Goal: Information Seeking & Learning: Find specific fact

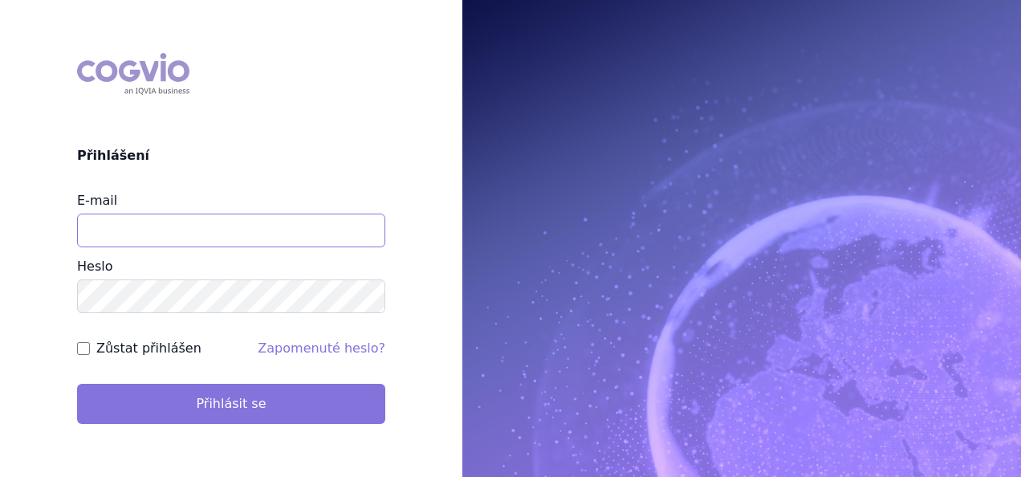
type input "zdenka.michtova@angelinipharma.com"
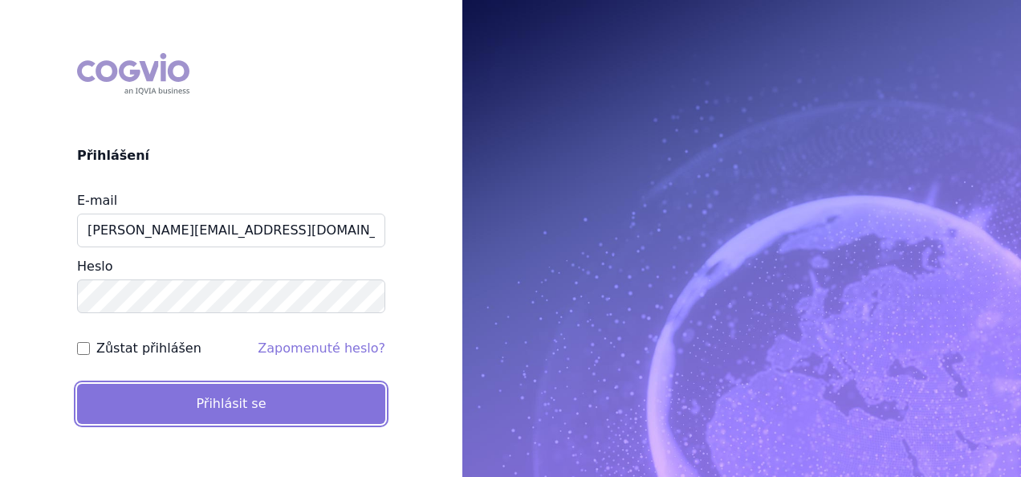
click at [188, 397] on button "Přihlásit se" at bounding box center [231, 404] width 308 height 40
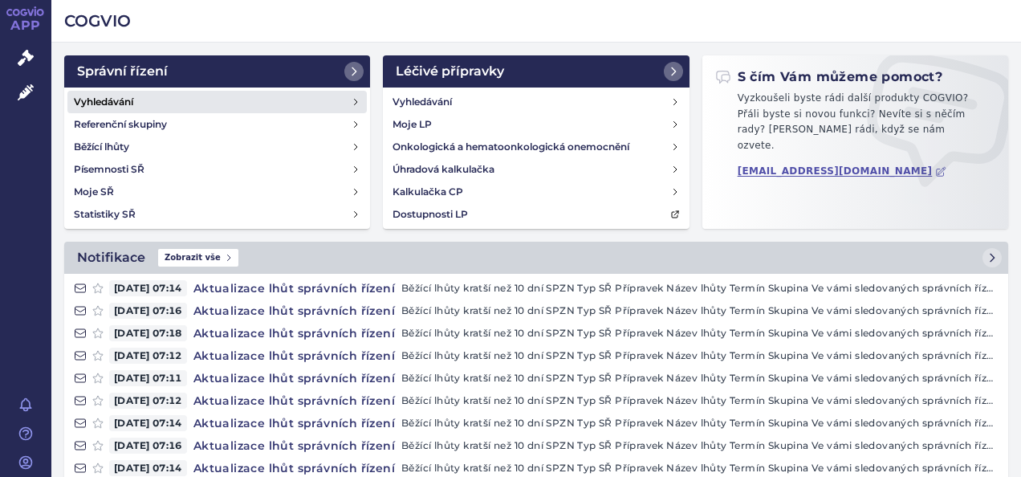
click at [141, 100] on link "Vyhledávání" at bounding box center [216, 102] width 299 height 22
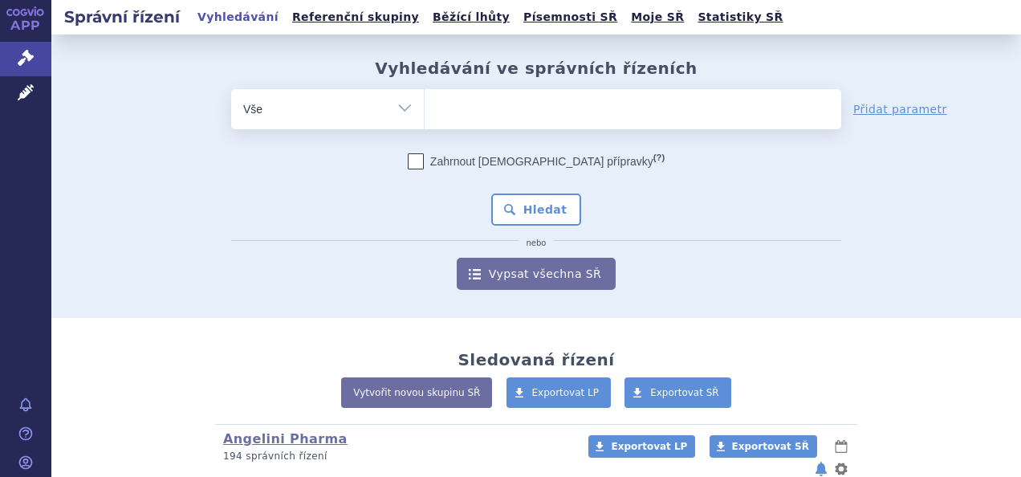
click at [459, 112] on ul at bounding box center [633, 106] width 417 height 34
click at [425, 112] on select at bounding box center [424, 108] width 1 height 40
paste input "SUKLS145343/2024"
type input "SUKLS145343/2024"
select select "SUKLS145343/2024"
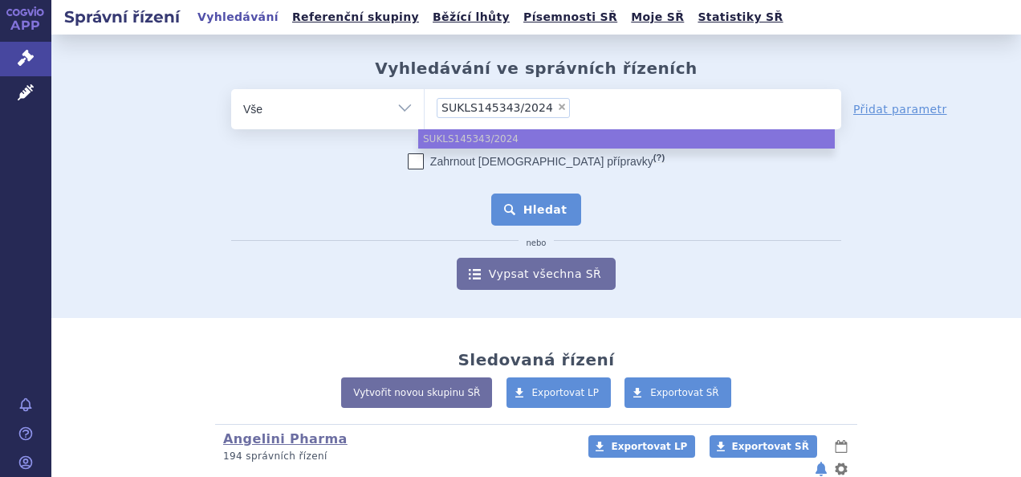
click at [544, 207] on button "Hledat" at bounding box center [536, 209] width 91 height 32
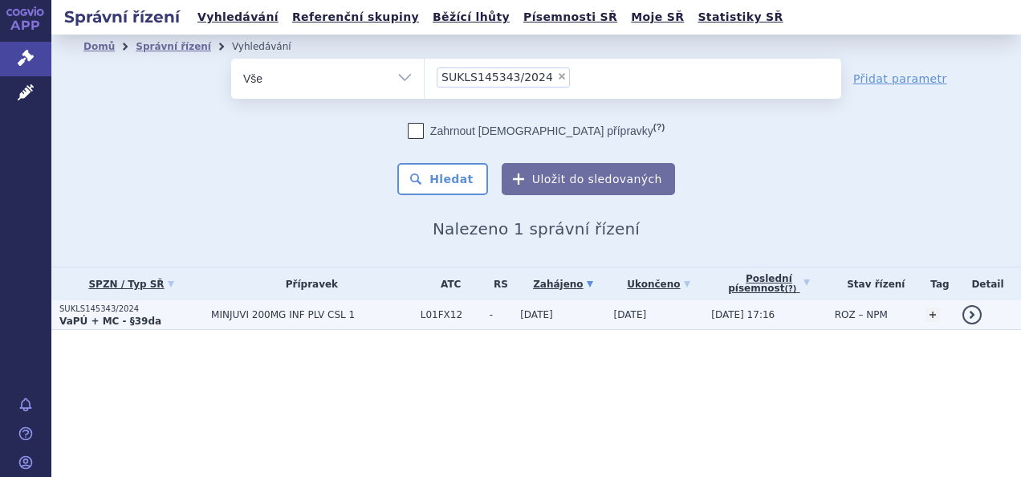
click at [104, 312] on p "SUKLS145343/2024" at bounding box center [131, 308] width 144 height 11
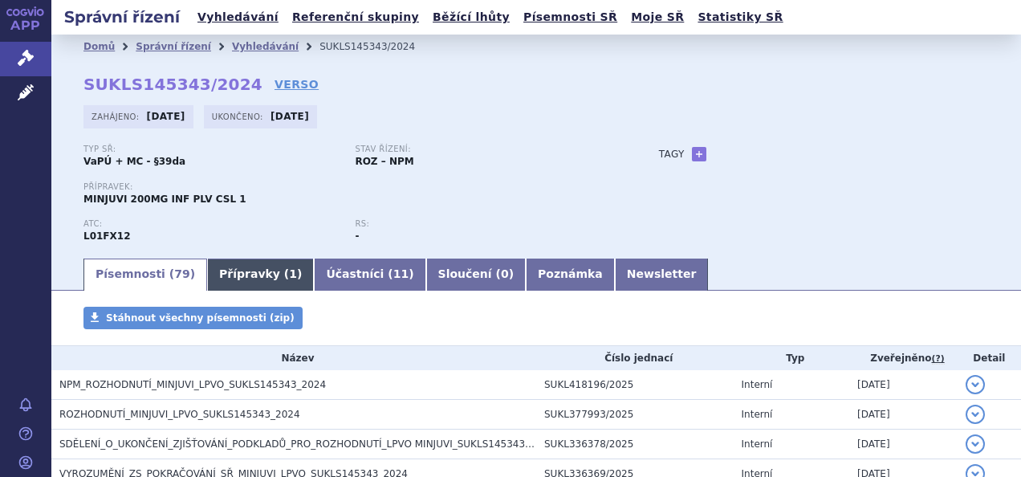
click at [240, 279] on link "Přípravky ( 1 )" at bounding box center [260, 275] width 107 height 32
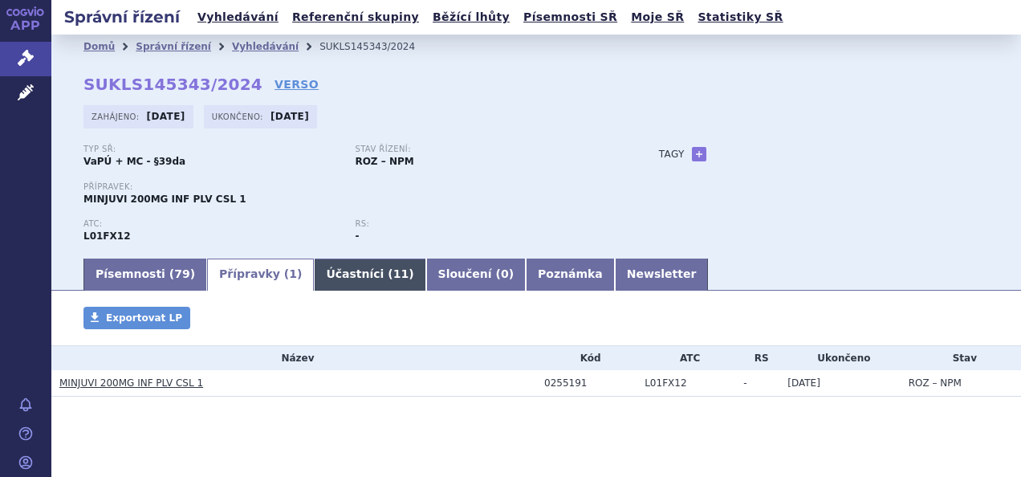
click at [317, 271] on link "Účastníci ( 11 )" at bounding box center [370, 275] width 112 height 32
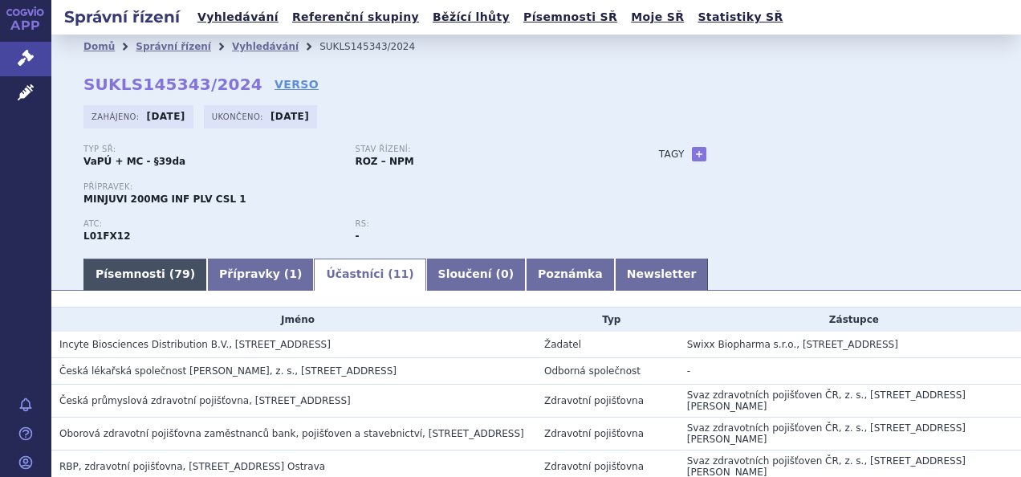
click at [131, 276] on link "Písemnosti ( 79 )" at bounding box center [146, 275] width 124 height 32
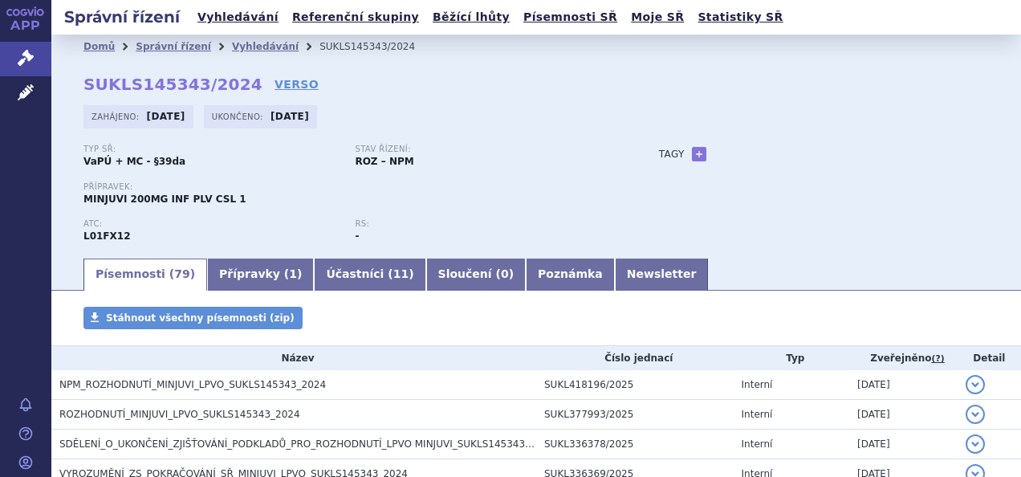
scroll to position [80, 0]
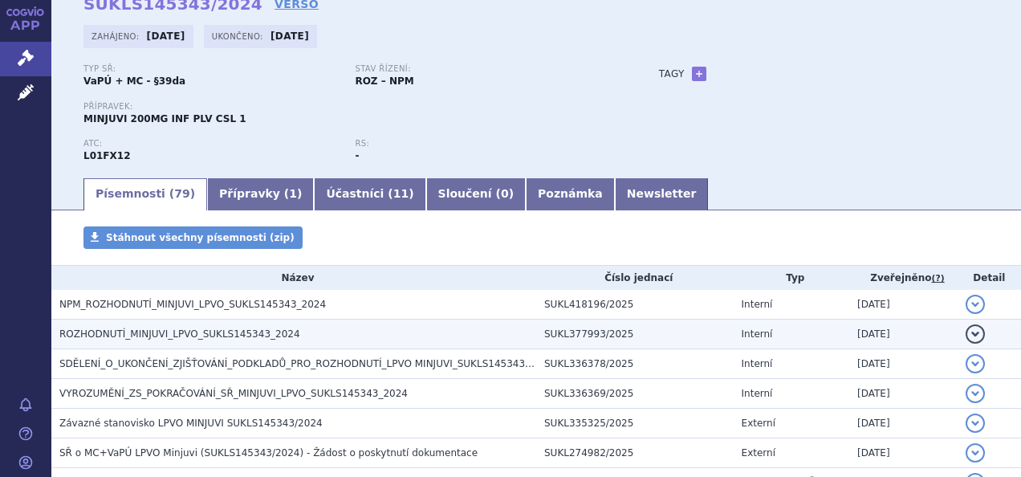
click at [158, 338] on span "ROZHODNUTÍ_MINJUVI_LPVO_SUKLS145343_2024" at bounding box center [179, 333] width 241 height 11
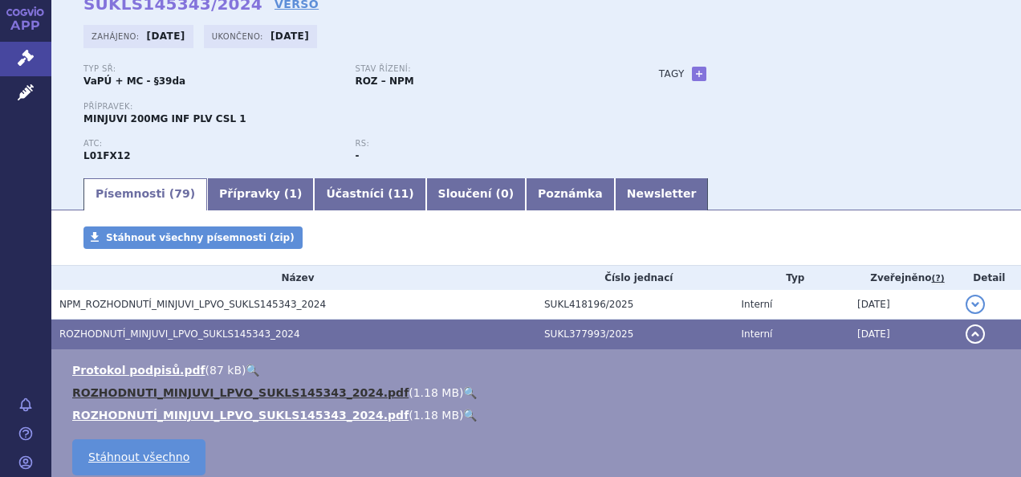
click at [185, 390] on link "ROZHODNUTI_MINJUVI_LPVO_SUKLS145343_2024.pdf" at bounding box center [240, 392] width 336 height 13
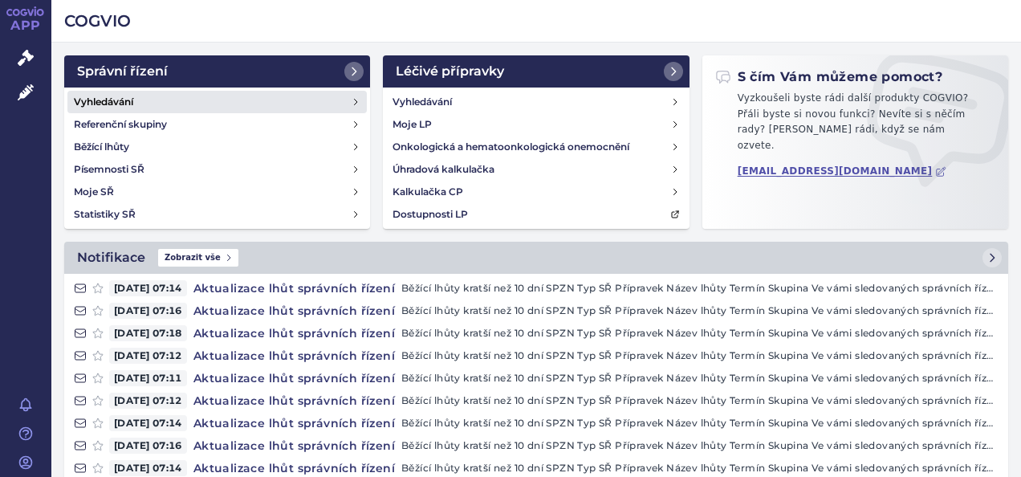
click at [115, 101] on h4 "Vyhledávání" at bounding box center [103, 102] width 59 height 16
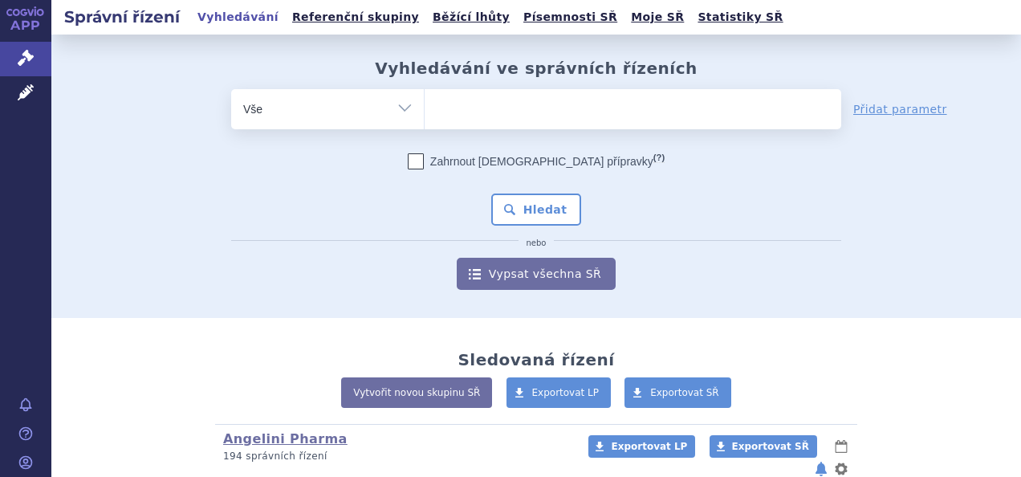
click at [427, 104] on ul at bounding box center [633, 106] width 417 height 34
click at [425, 104] on select at bounding box center [424, 108] width 1 height 40
paste input "SUKLS145343/2024"
type input "SUKLS145343/2024"
select select "SUKLS145343/2024"
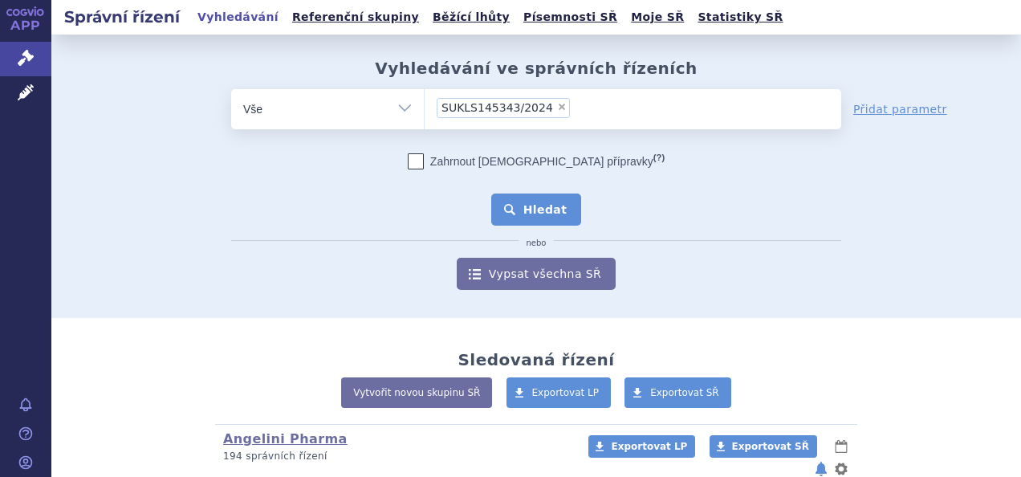
click at [542, 214] on button "Hledat" at bounding box center [536, 209] width 91 height 32
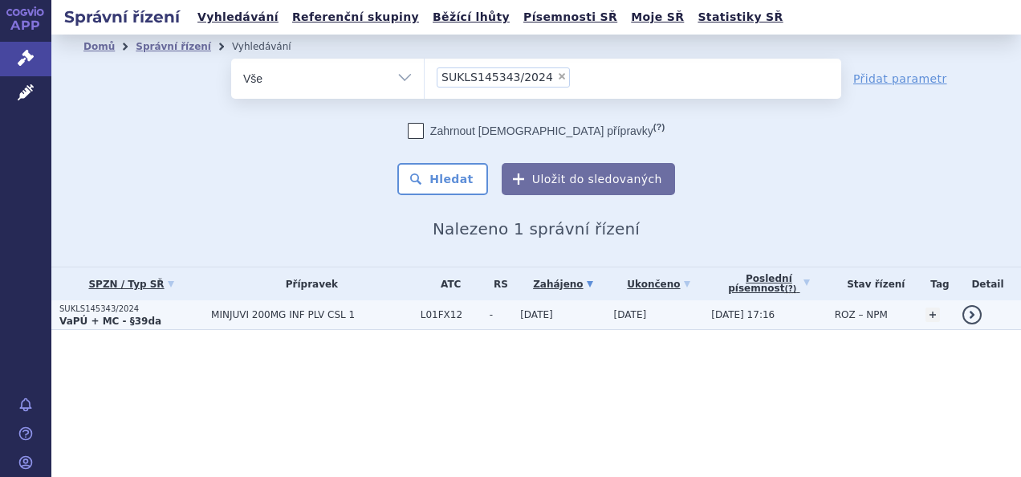
click at [117, 320] on strong "VaPÚ + MC - §39da" at bounding box center [110, 321] width 102 height 11
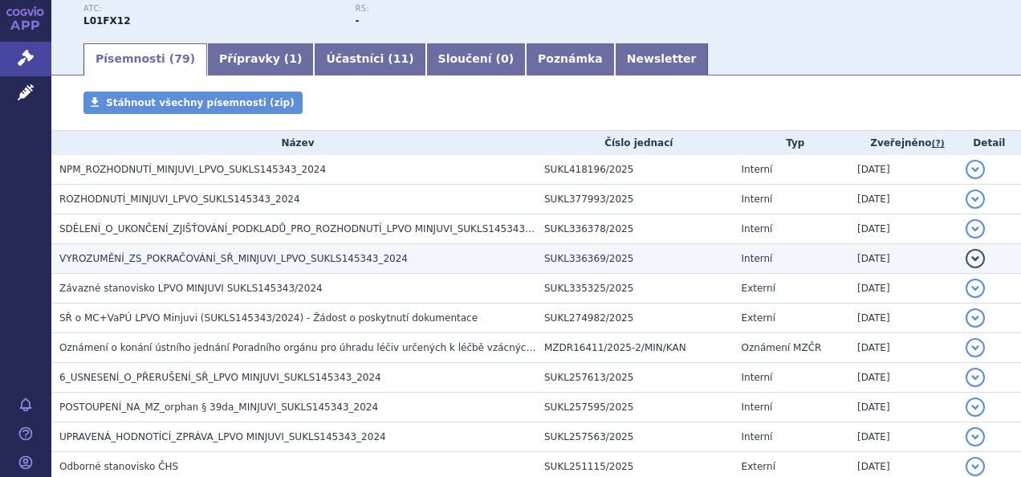
scroll to position [241, 0]
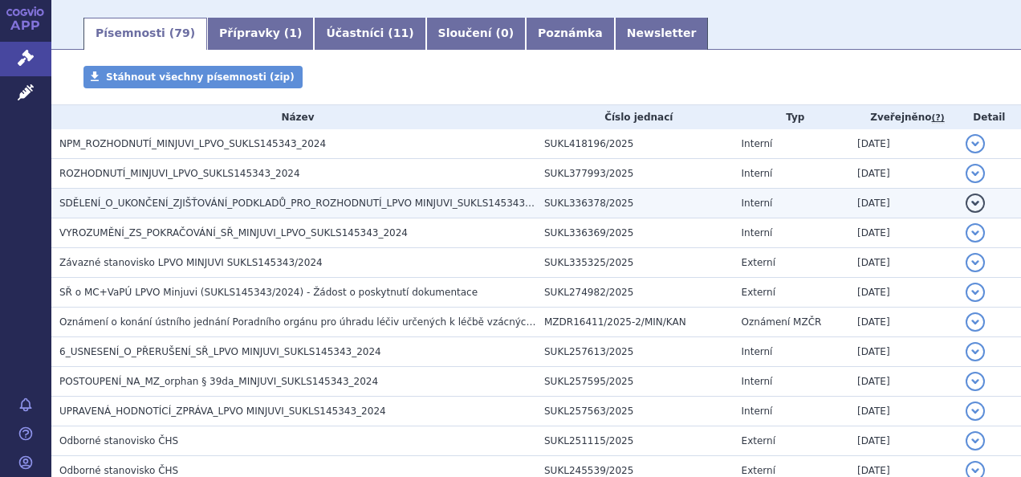
click at [162, 201] on span "SDĚLENÍ_O_UKONČENÍ_ZJIŠŤOVÁNÍ_PODKLADŮ_PRO_ROZHODNUTÍ_LPVO MINJUVI_SUKLS145343_…" at bounding box center [306, 203] width 495 height 11
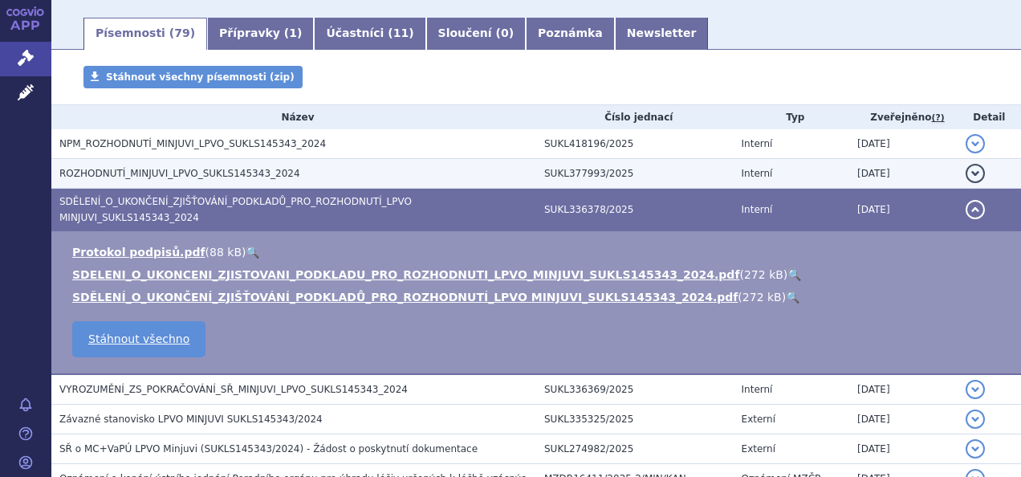
click at [141, 170] on span "ROZHODNUTÍ_MINJUVI_LPVO_SUKLS145343_2024" at bounding box center [179, 173] width 241 height 11
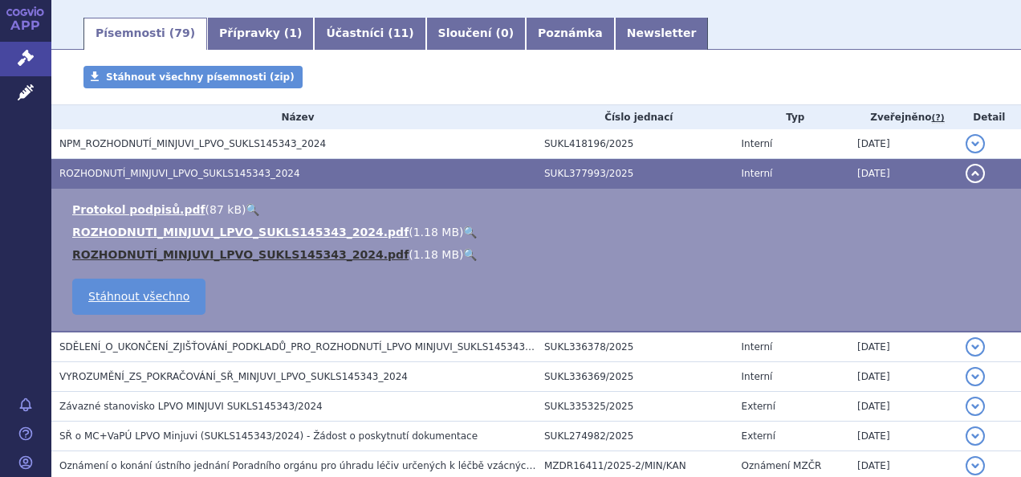
click at [183, 250] on link "ROZHODNUTÍ_MINJUVI_LPVO_SUKLS145343_2024.pdf" at bounding box center [240, 254] width 336 height 13
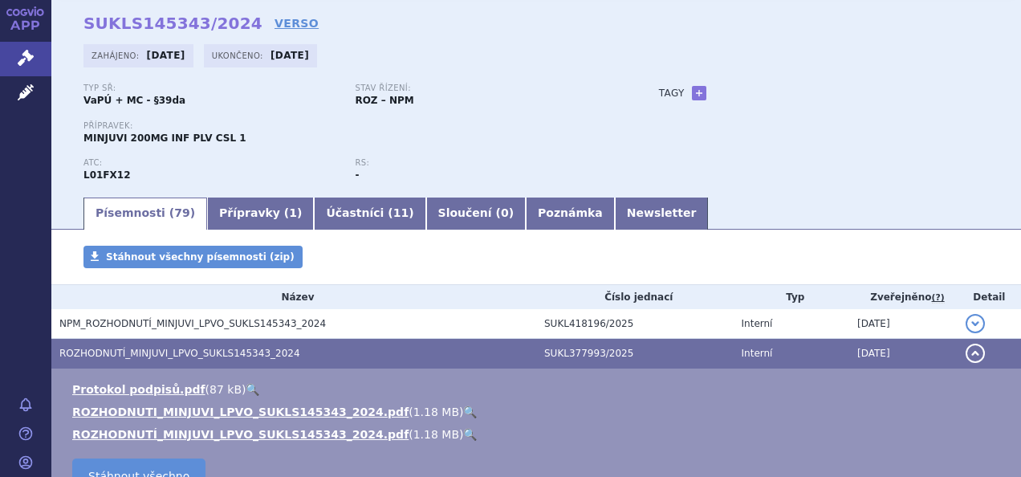
scroll to position [0, 0]
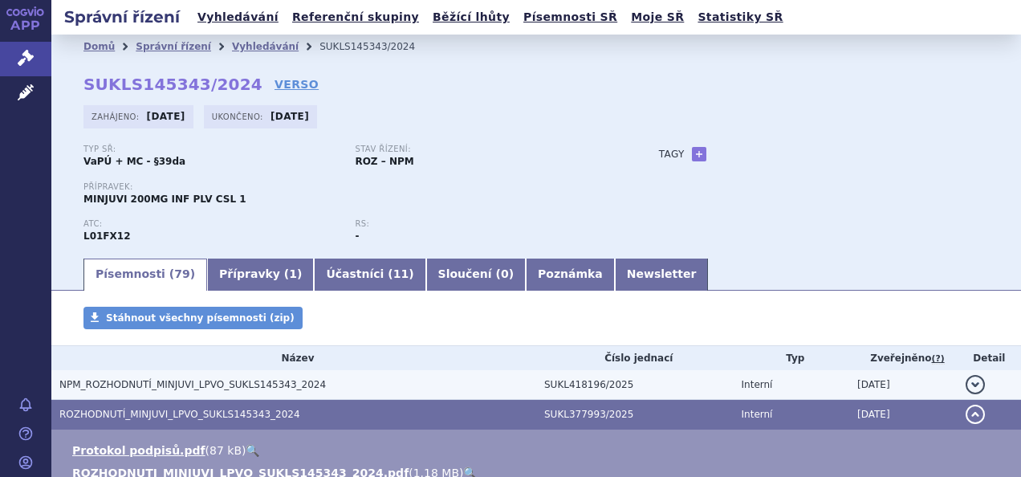
click at [165, 385] on span "NPM_ROZHODNUTÍ_MINJUVI_LPVO_SUKLS145343_2024" at bounding box center [192, 384] width 267 height 11
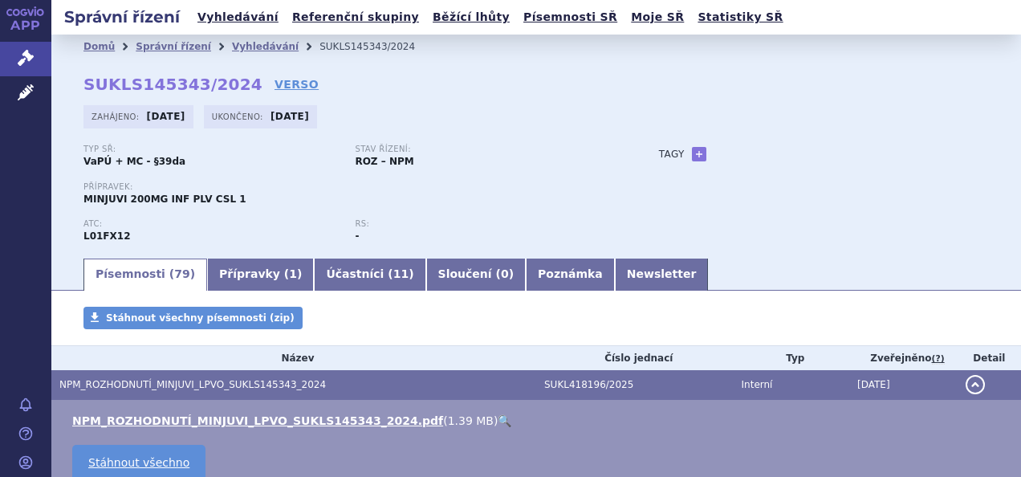
click at [191, 411] on td "NPM_ROZHODNUTÍ_MINJUVI_LPVO_SUKLS145343_2024.pdf ( 1.39 MB ) 🔍 Stáhnout všechno" at bounding box center [536, 449] width 970 height 99
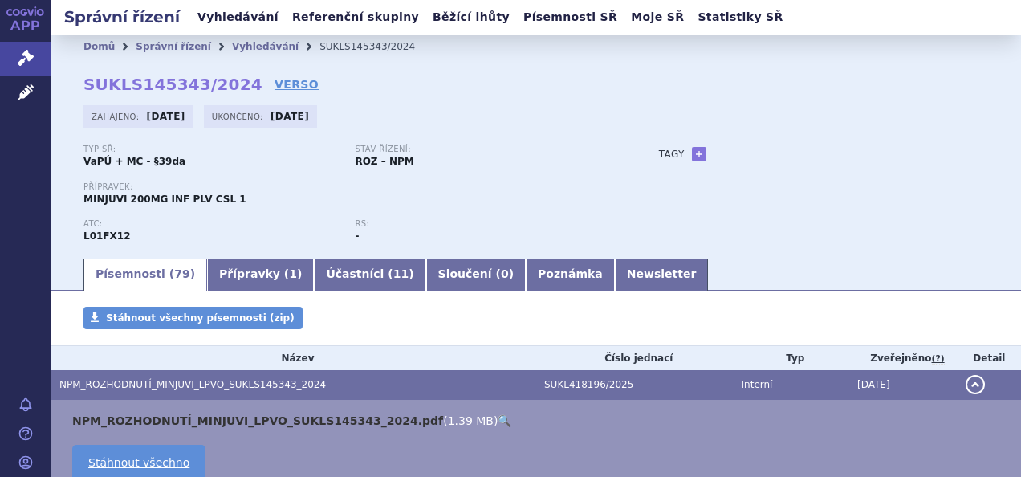
click at [196, 416] on link "NPM_ROZHODNUTÍ_MINJUVI_LPVO_SUKLS145343_2024.pdf" at bounding box center [257, 420] width 371 height 13
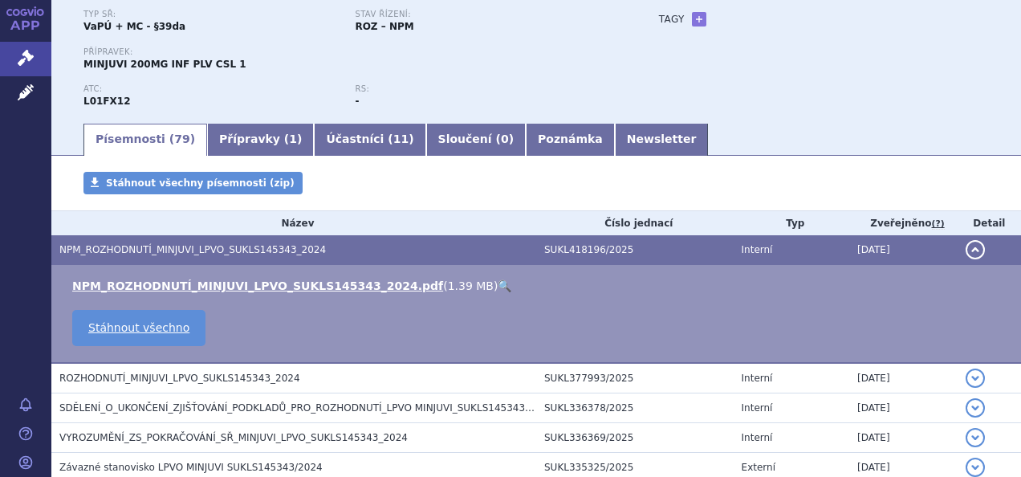
scroll to position [161, 0]
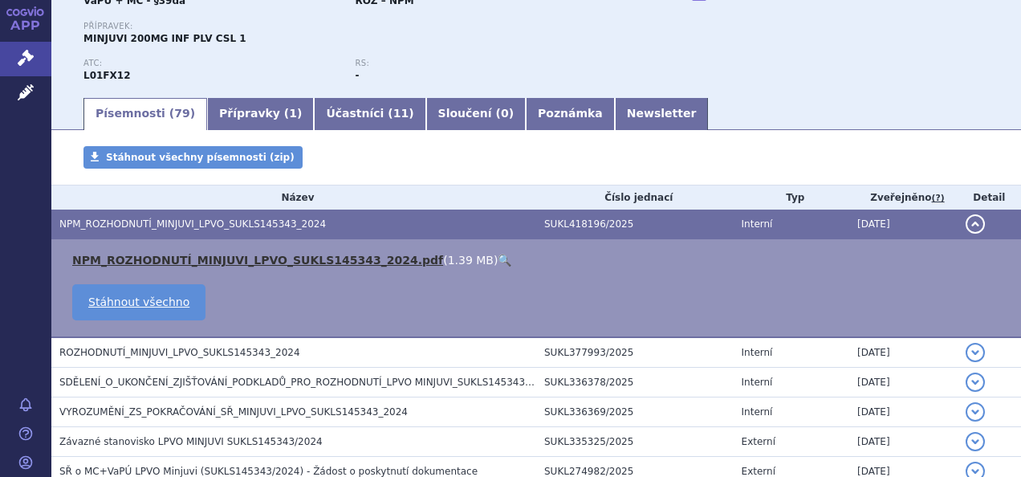
click at [173, 252] on li "NPM_ROZHODNUTÍ_MINJUVI_LPVO_SUKLS145343_2024.pdf ( 1.39 MB ) 🔍" at bounding box center [538, 260] width 933 height 16
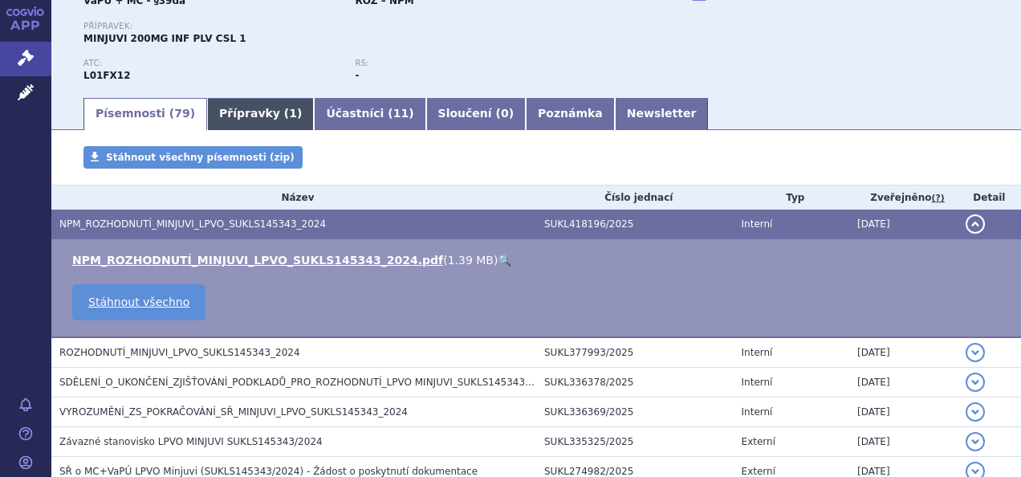
click at [227, 106] on link "Přípravky ( 1 )" at bounding box center [260, 114] width 107 height 32
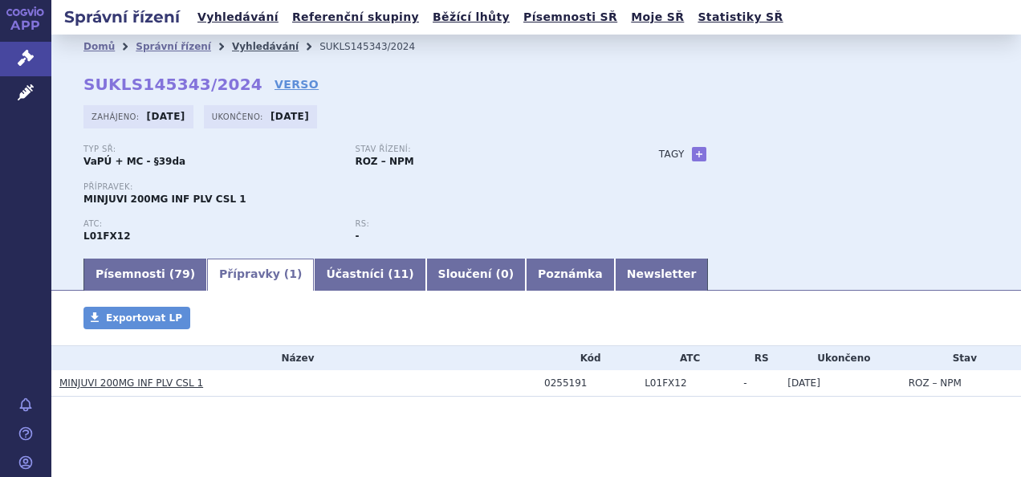
click at [239, 42] on link "Vyhledávání" at bounding box center [265, 46] width 67 height 11
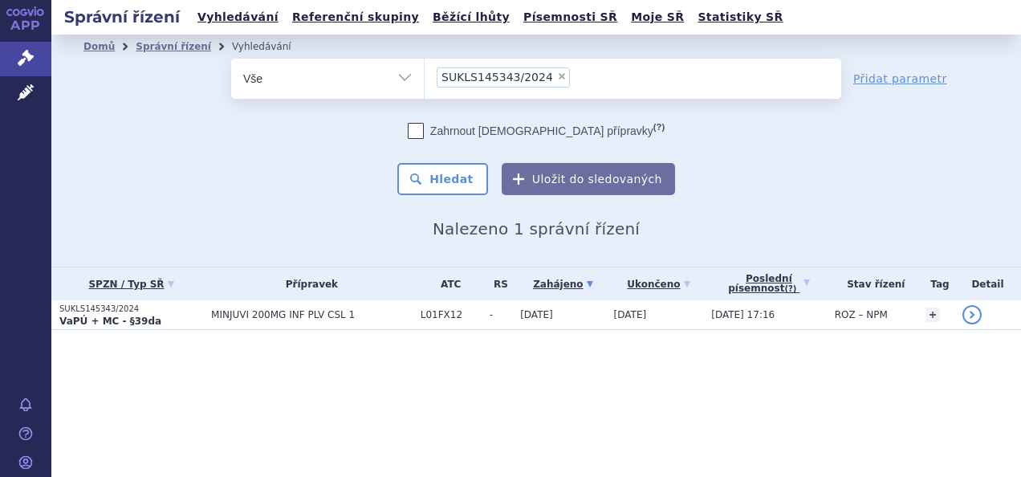
click at [557, 74] on span "×" at bounding box center [562, 76] width 10 height 10
click at [425, 74] on select "SUKLS145343/2024" at bounding box center [424, 78] width 1 height 40
select select
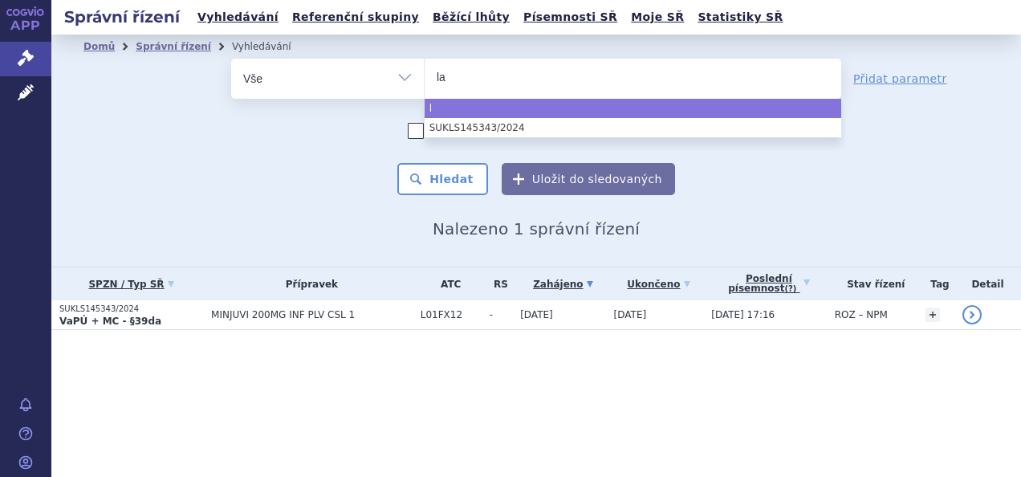
type input "lat"
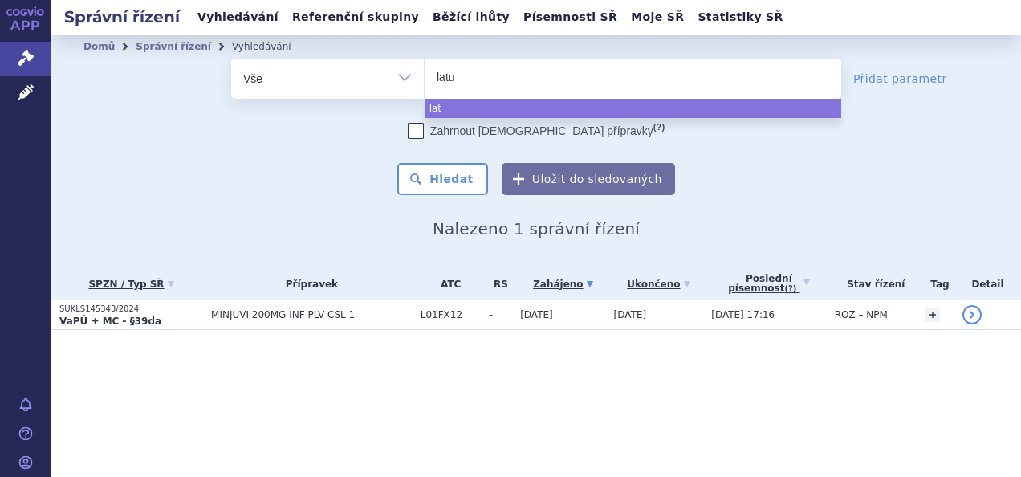
type input "latud"
type input "[MEDICAL_DATA]"
select select "[MEDICAL_DATA]"
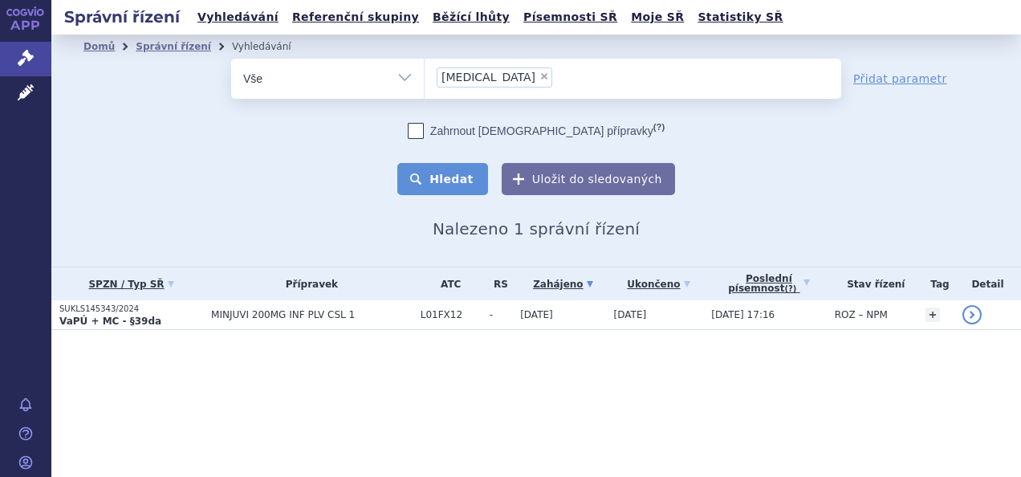
click at [472, 193] on button "Hledat" at bounding box center [442, 179] width 91 height 32
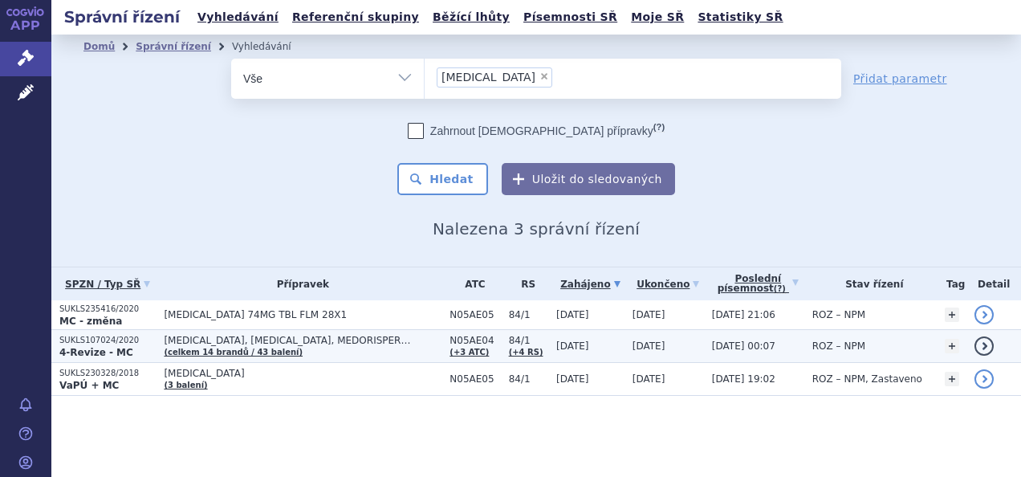
click at [252, 344] on span "[MEDICAL_DATA], [MEDICAL_DATA], MEDORISPER… (celkem 14 brandů / 43 balení)" at bounding box center [303, 346] width 278 height 22
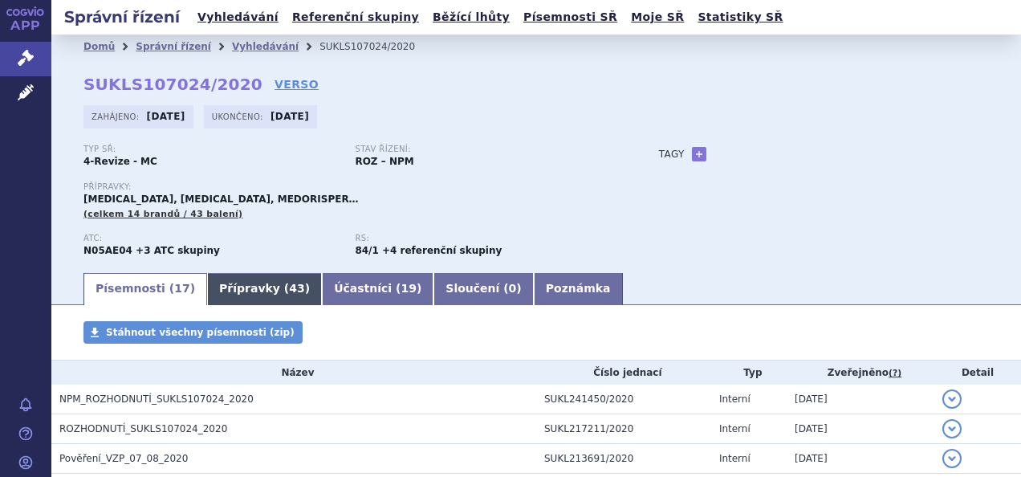
click at [252, 284] on link "Přípravky ( 43 )" at bounding box center [264, 289] width 115 height 32
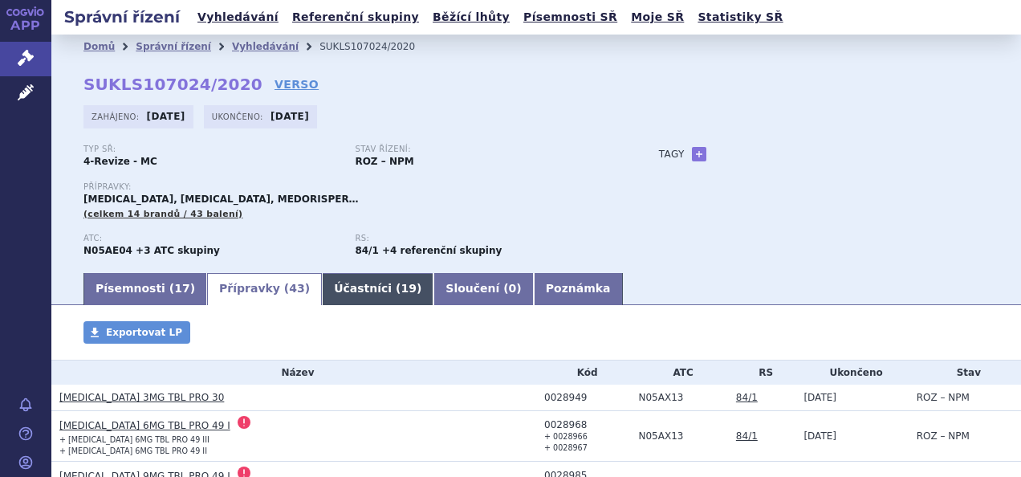
click at [326, 283] on link "Účastníci ( 19 )" at bounding box center [378, 289] width 112 height 32
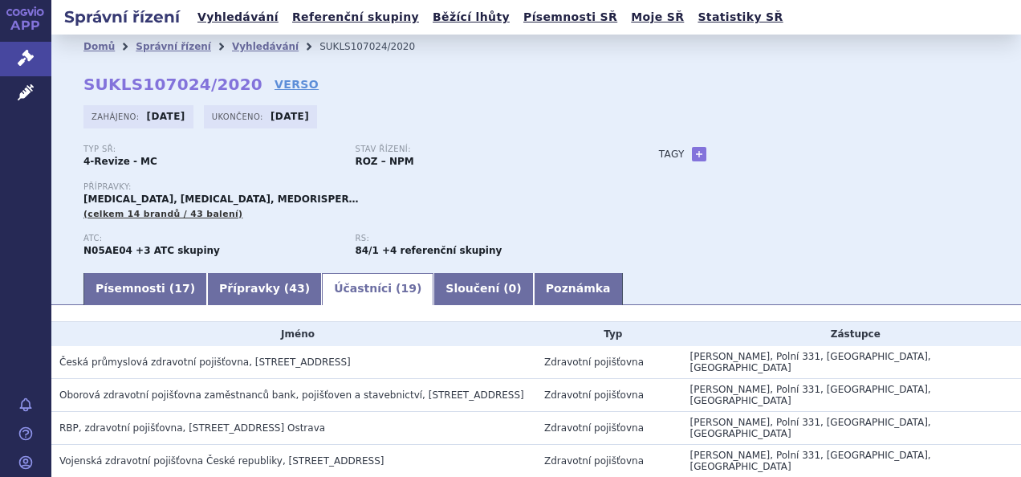
click at [401, 254] on strong "+4 referenční skupiny" at bounding box center [442, 250] width 120 height 11
click at [361, 255] on strong "84/1" at bounding box center [366, 250] width 23 height 11
click at [126, 249] on div "ATC: N05AE04 +3 ATC skupiny" at bounding box center [219, 246] width 271 height 24
click at [250, 287] on link "Přípravky ( 43 )" at bounding box center [264, 289] width 115 height 32
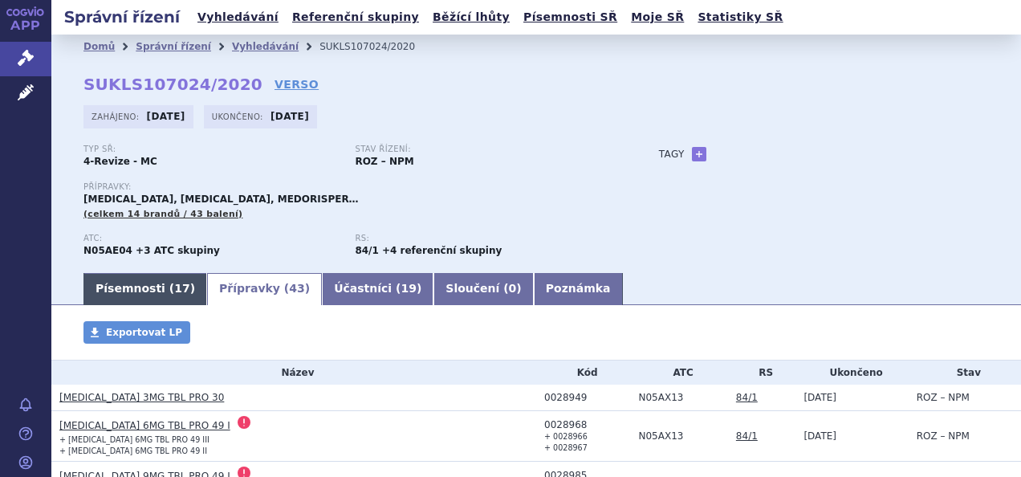
click at [141, 287] on link "Písemnosti ( 17 )" at bounding box center [146, 289] width 124 height 32
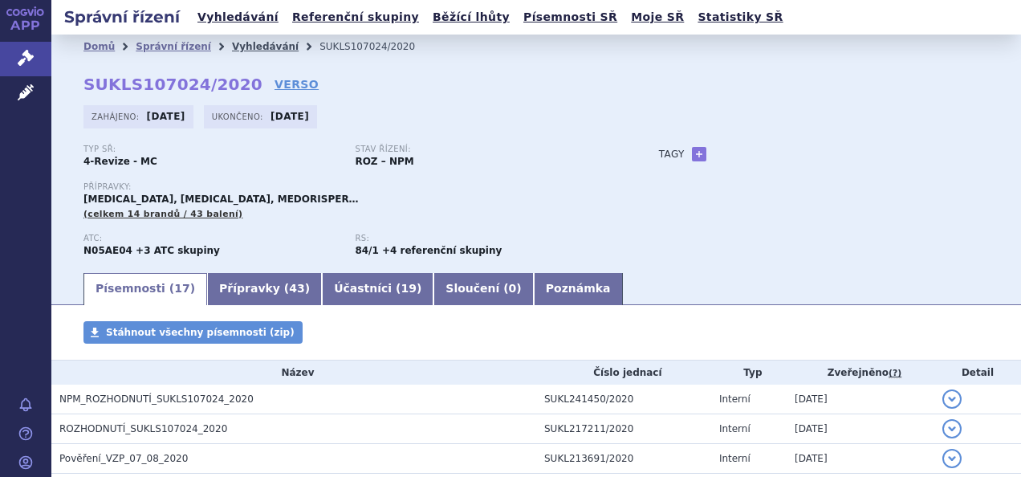
click at [246, 47] on link "Vyhledávání" at bounding box center [265, 46] width 67 height 11
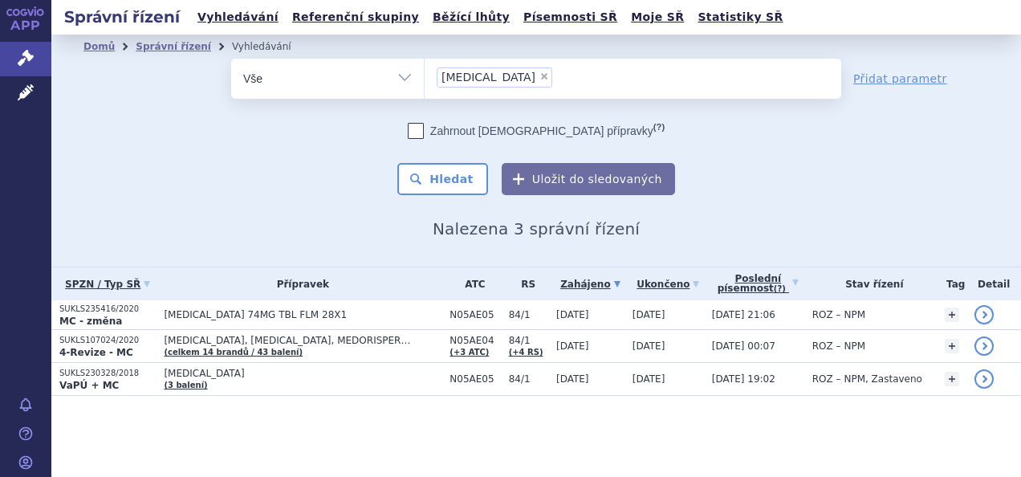
click at [540, 75] on span "×" at bounding box center [545, 76] width 10 height 10
click at [425, 75] on select "latuda" at bounding box center [424, 78] width 1 height 40
select select
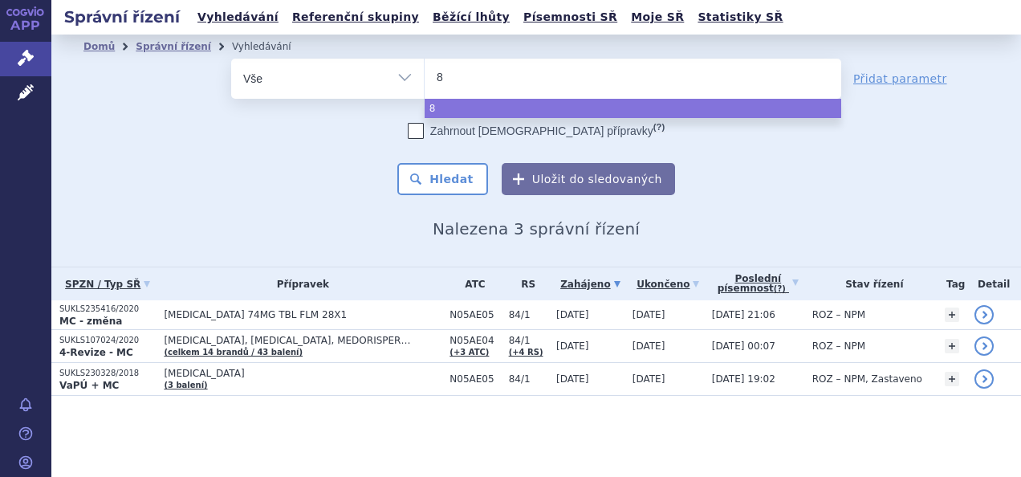
type input "84"
type input "84P"
type input "84"
type input "84/"
type input "84/1"
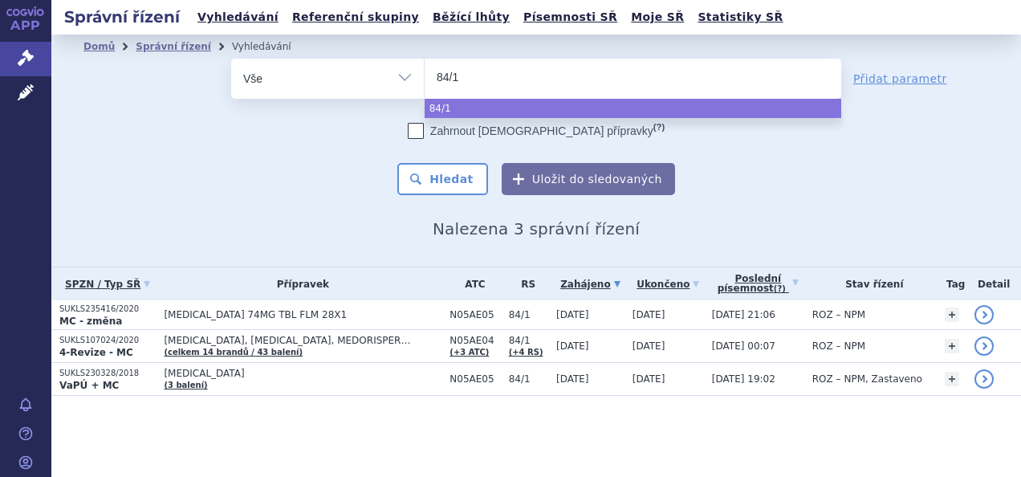
select select "84/1"
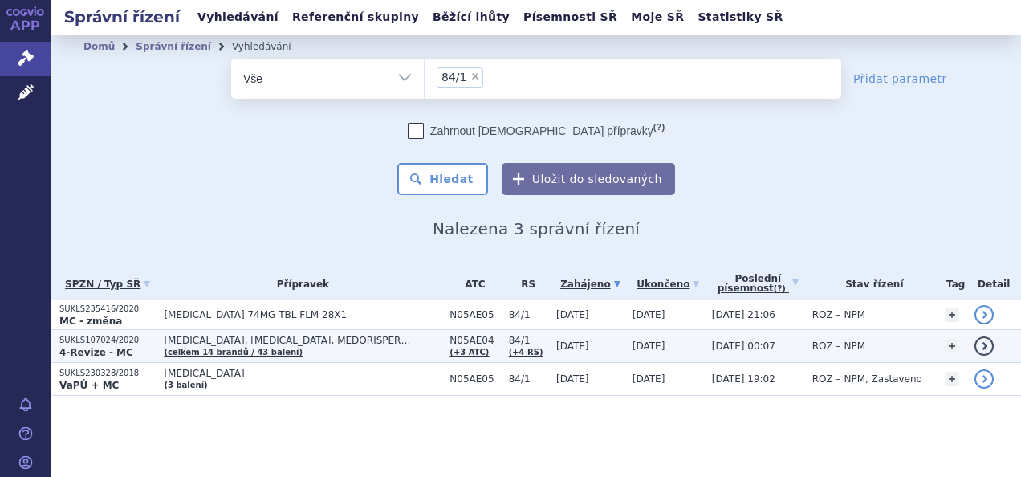
click at [109, 352] on strong "4-Revize - MC" at bounding box center [96, 352] width 74 height 11
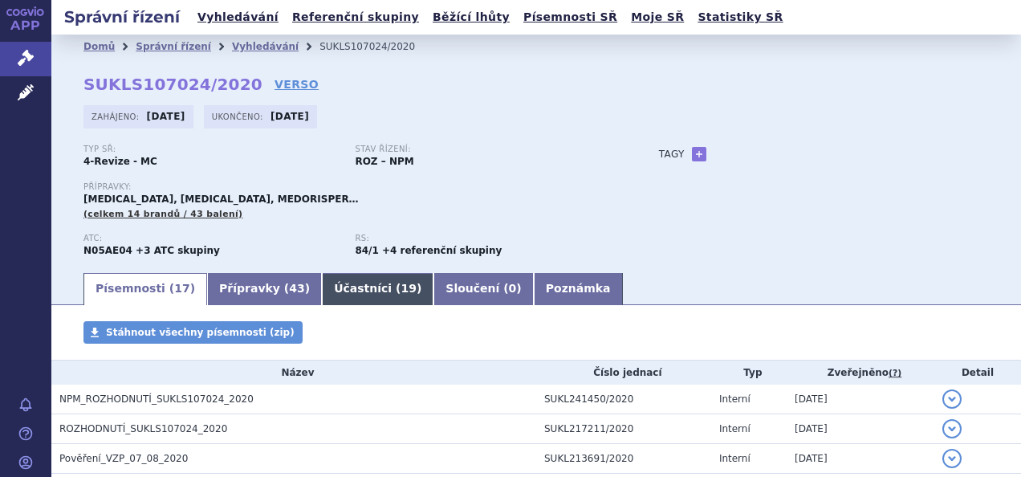
click at [322, 283] on link "Účastníci ( 19 )" at bounding box center [378, 289] width 112 height 32
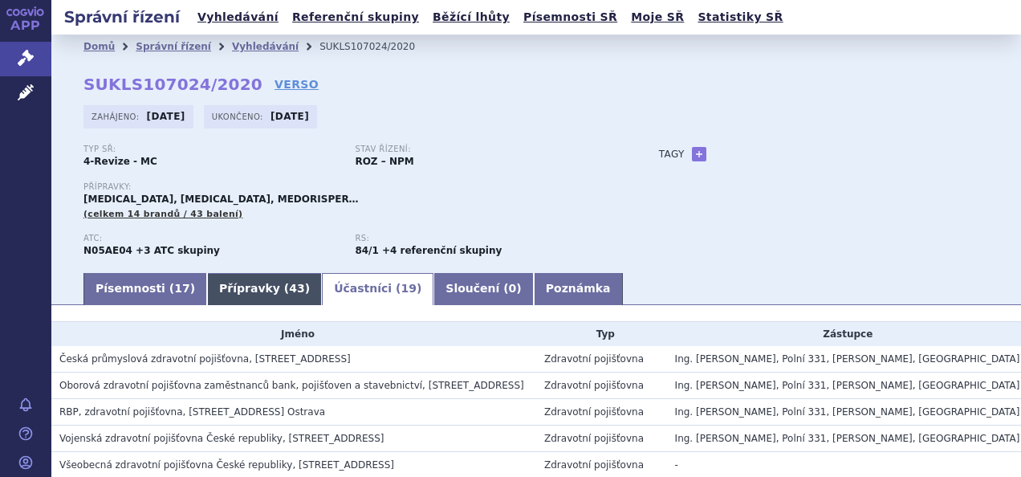
click at [231, 284] on link "Přípravky ( 43 )" at bounding box center [264, 289] width 115 height 32
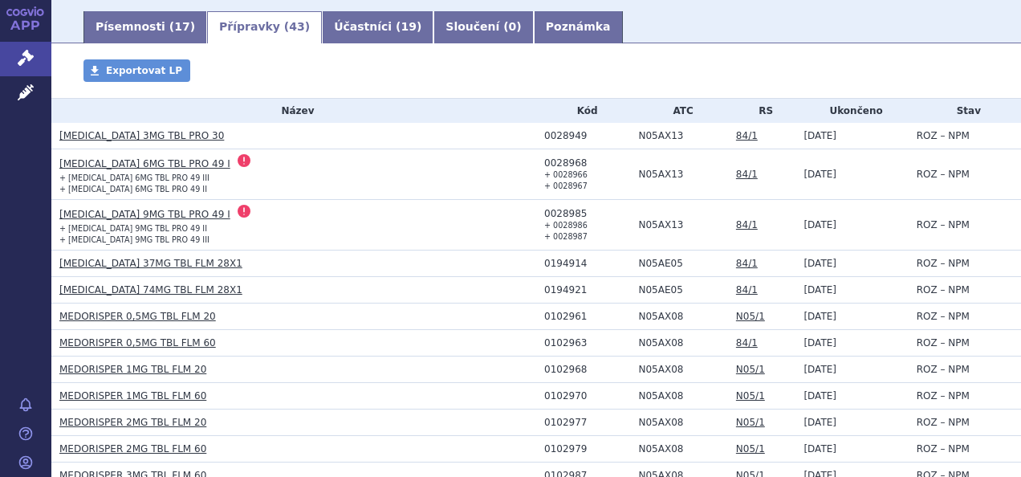
scroll to position [373, 0]
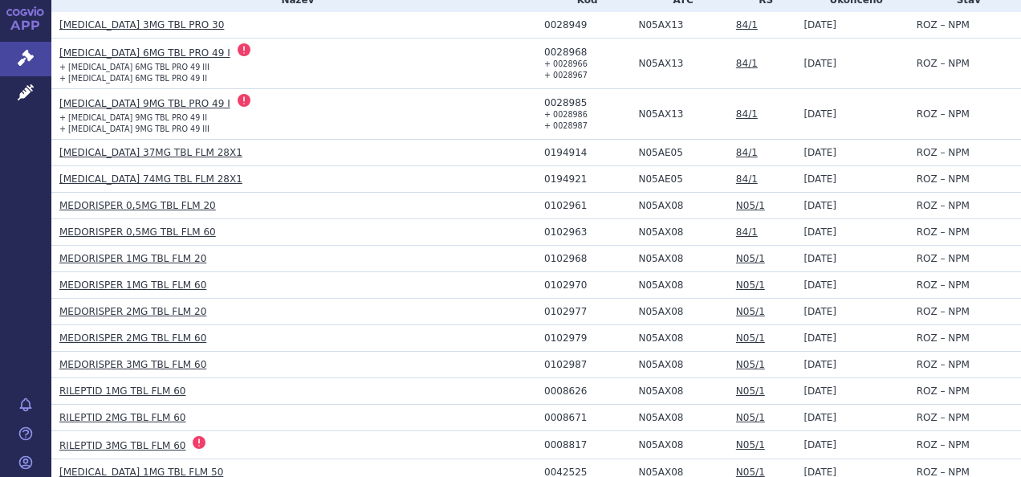
click at [122, 149] on link "[MEDICAL_DATA] 37MG TBL FLM 28X1" at bounding box center [150, 152] width 183 height 11
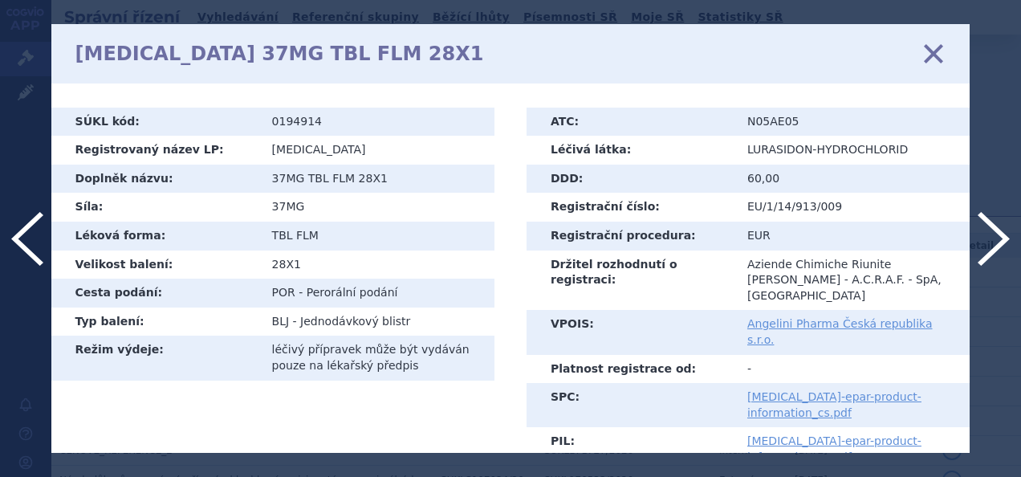
click at [930, 50] on icon at bounding box center [934, 53] width 34 height 34
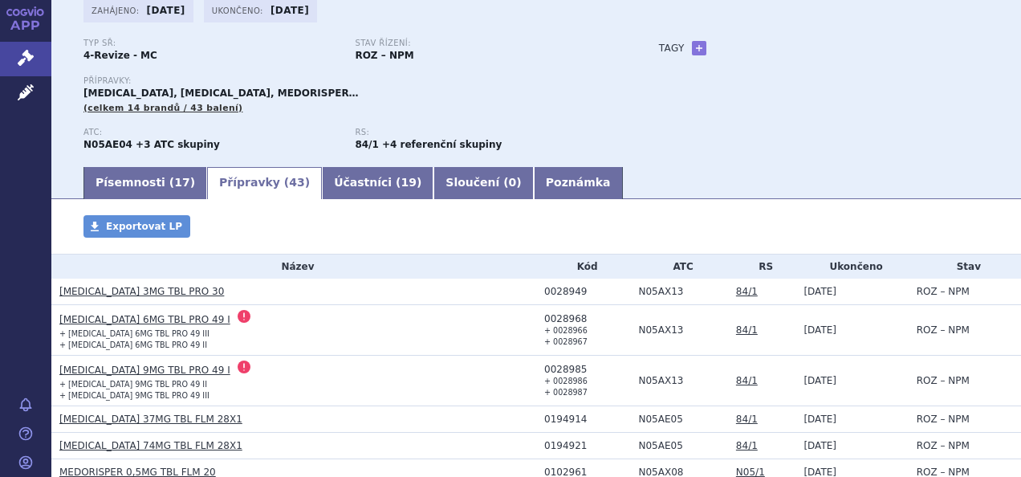
scroll to position [161, 0]
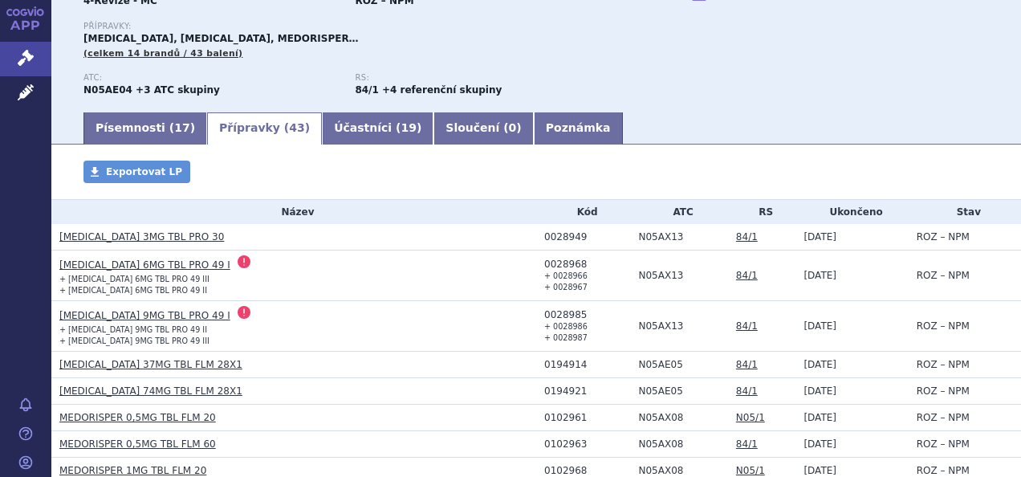
click at [109, 238] on link "[MEDICAL_DATA] 3MG TBL PRO 30" at bounding box center [141, 236] width 165 height 11
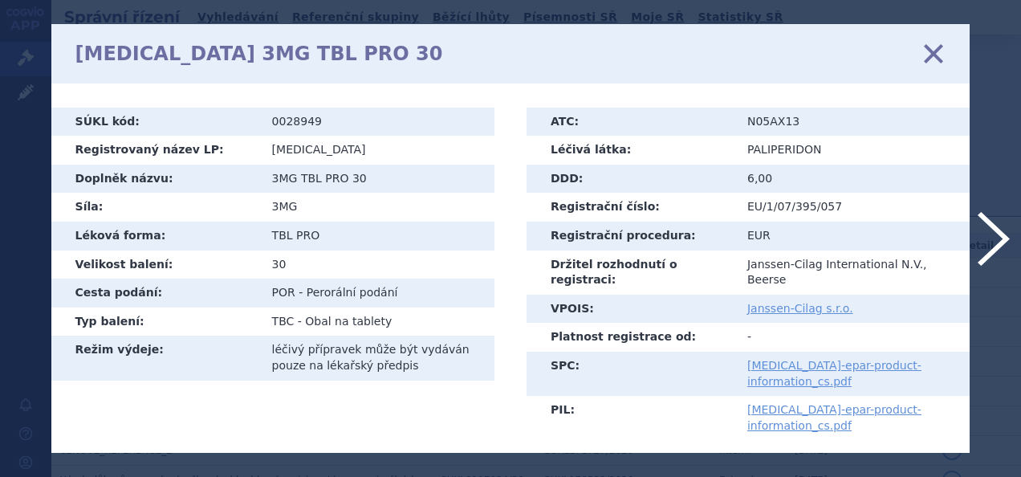
click at [931, 50] on icon at bounding box center [934, 53] width 34 height 34
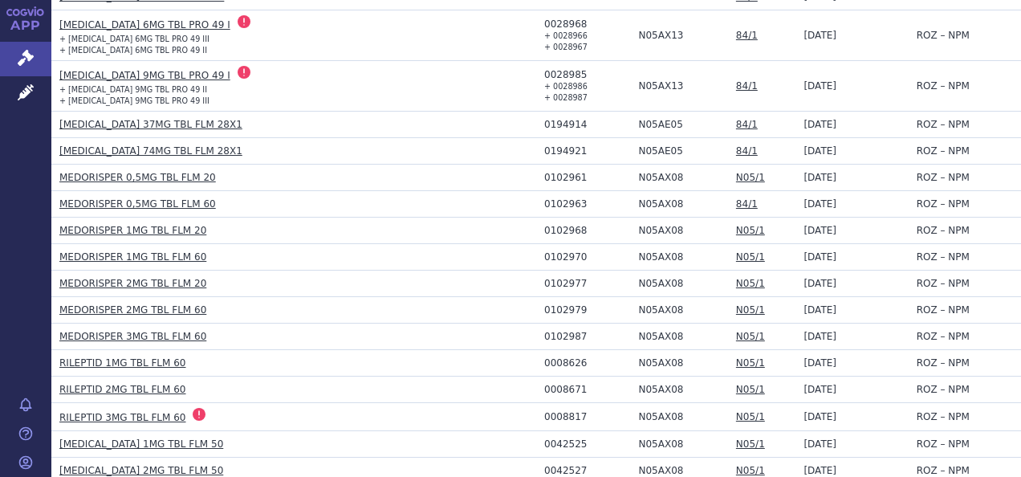
scroll to position [401, 0]
click at [112, 225] on link "MEDORISPER 1MG TBL FLM 20" at bounding box center [132, 229] width 147 height 11
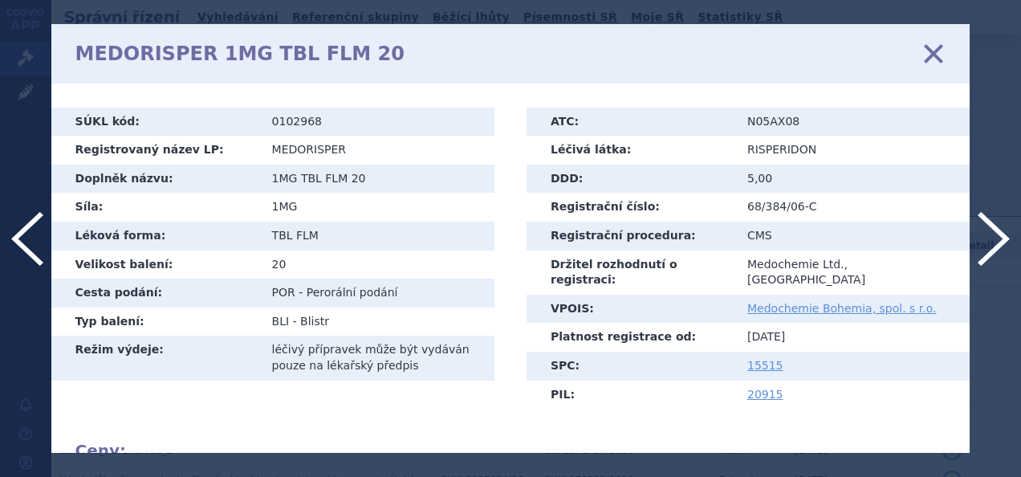
click at [937, 52] on icon at bounding box center [934, 53] width 34 height 34
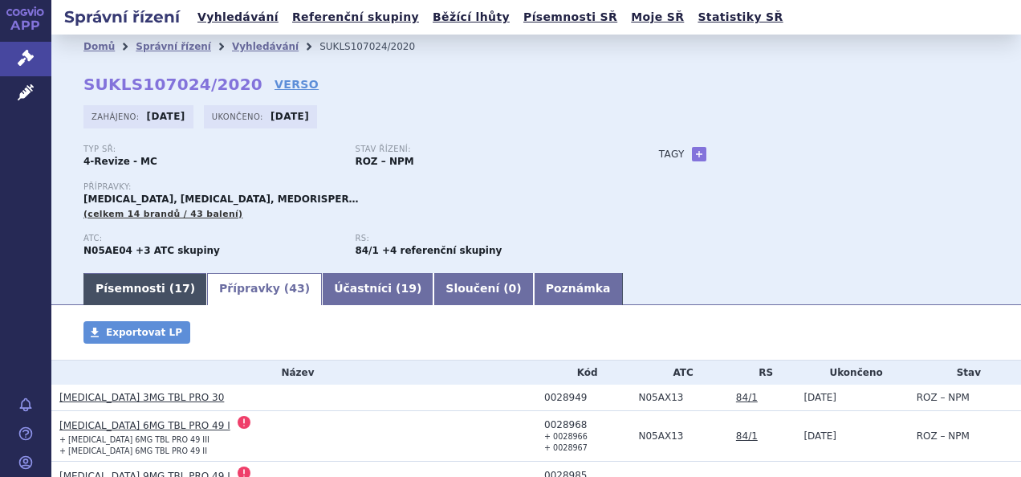
click at [146, 287] on link "Písemnosti ( 17 )" at bounding box center [146, 289] width 124 height 32
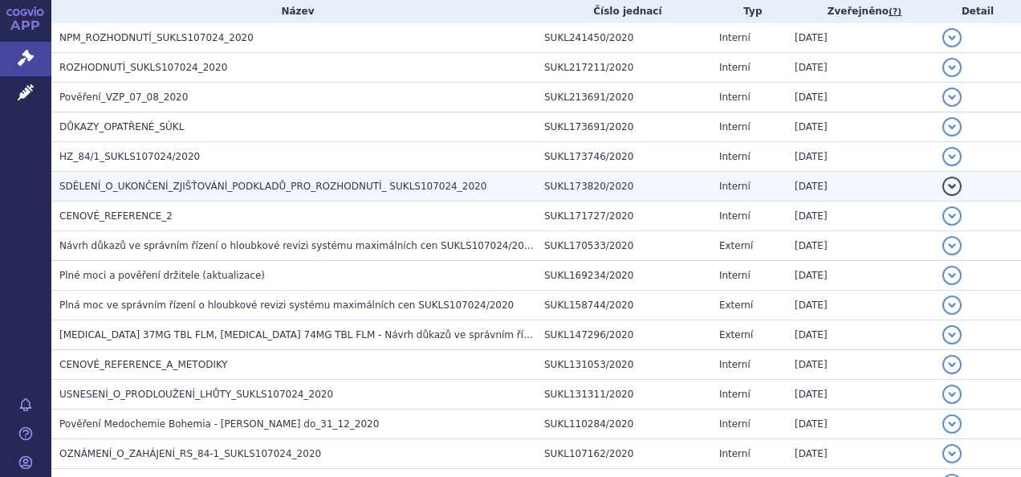
scroll to position [482, 0]
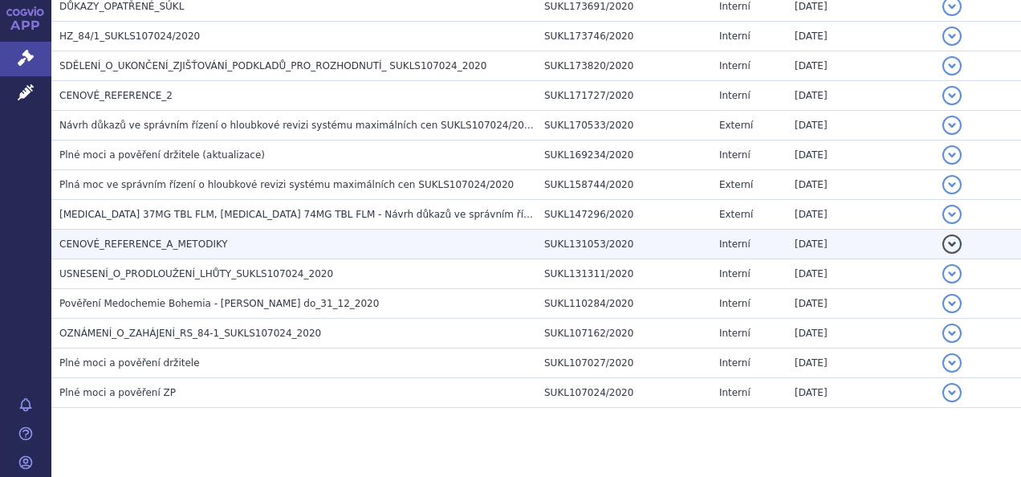
click at [156, 238] on span "CENOVÉ_REFERENCE_A_METODIKY" at bounding box center [143, 243] width 169 height 11
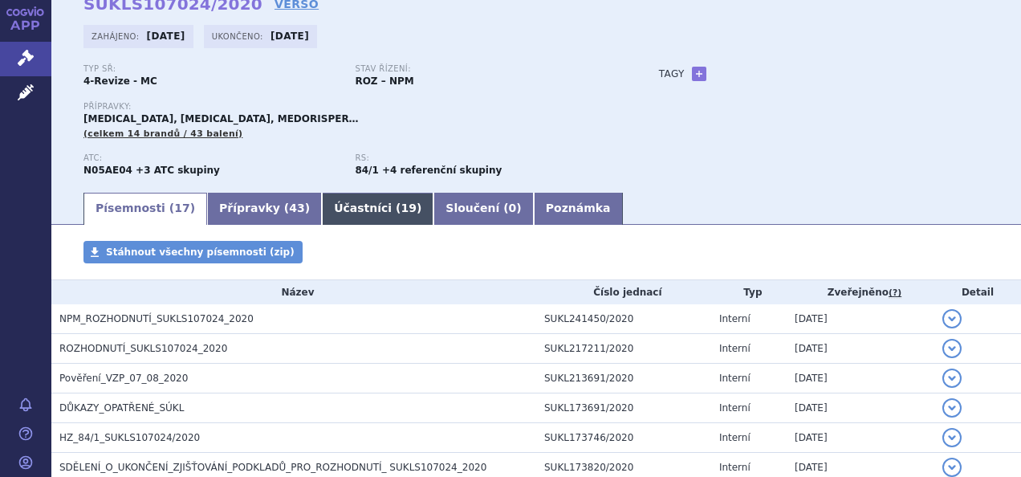
scroll to position [0, 0]
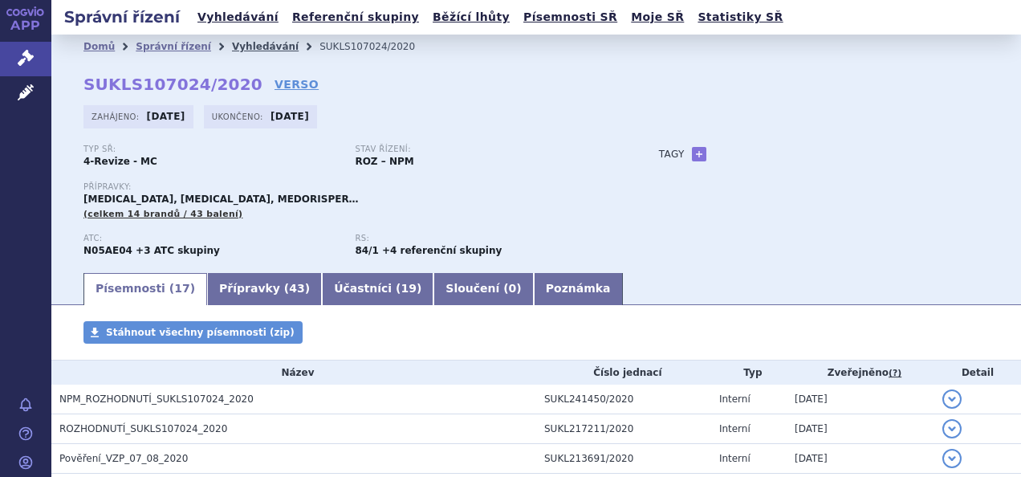
click at [238, 44] on link "Vyhledávání" at bounding box center [265, 46] width 67 height 11
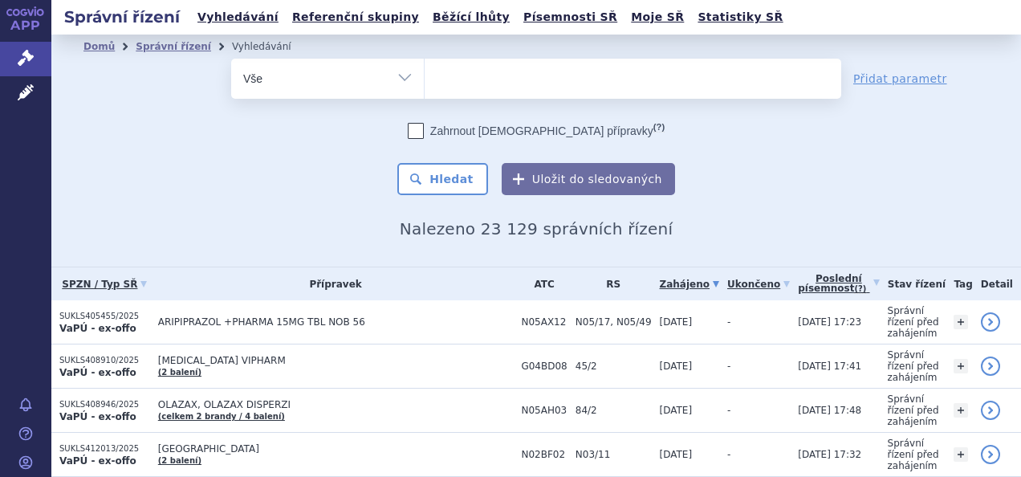
click at [456, 77] on ul at bounding box center [633, 76] width 417 height 34
click at [425, 77] on select at bounding box center [424, 78] width 1 height 40
type input "la"
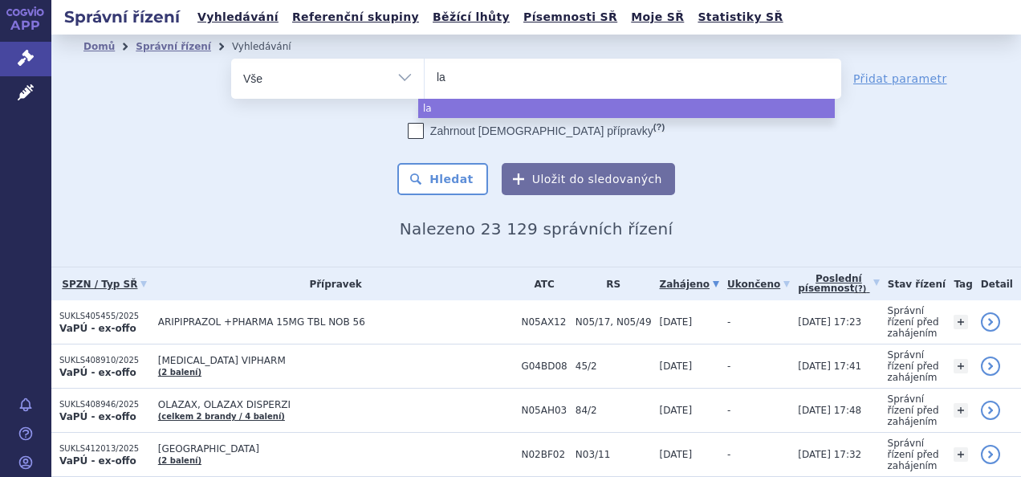
type input "lat"
type input "latu"
type input "la"
type input "l"
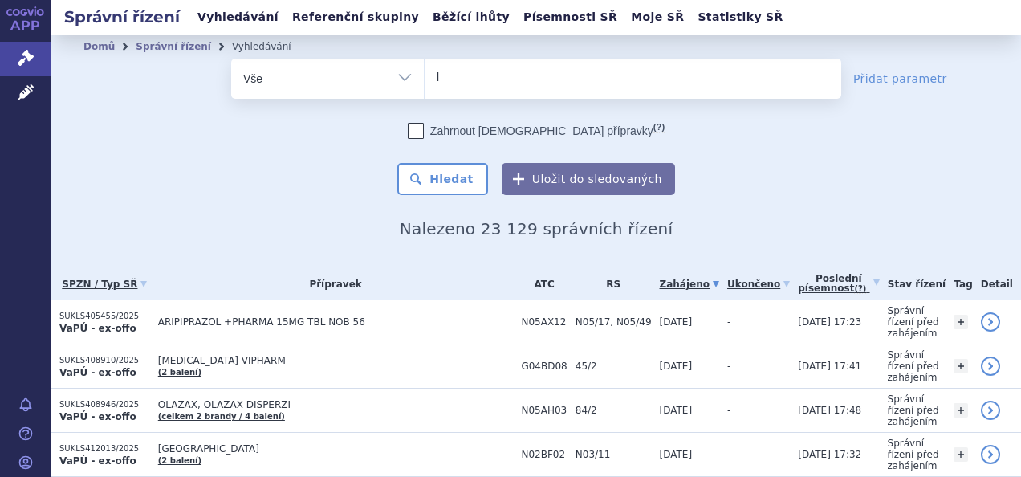
type input "la"
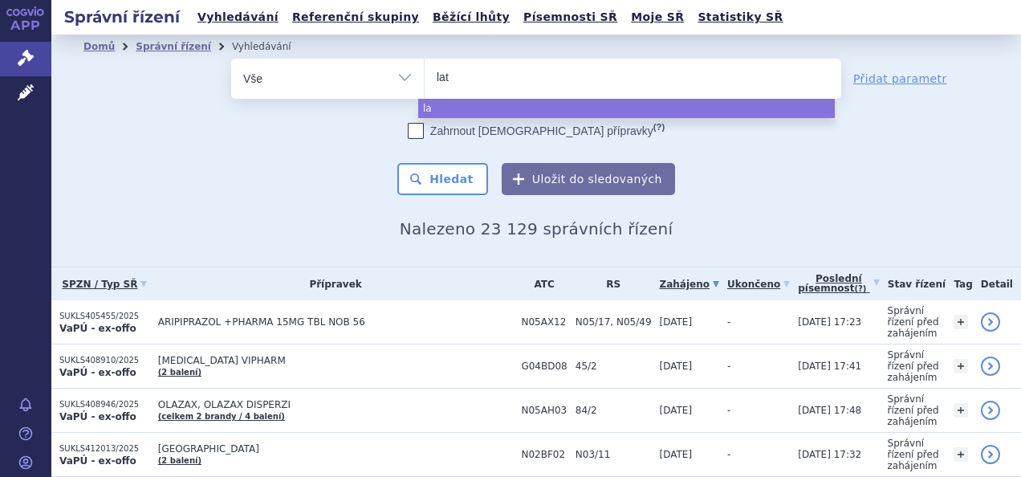
type input "latu"
type input "latud"
type input "latuda"
select select "latuda"
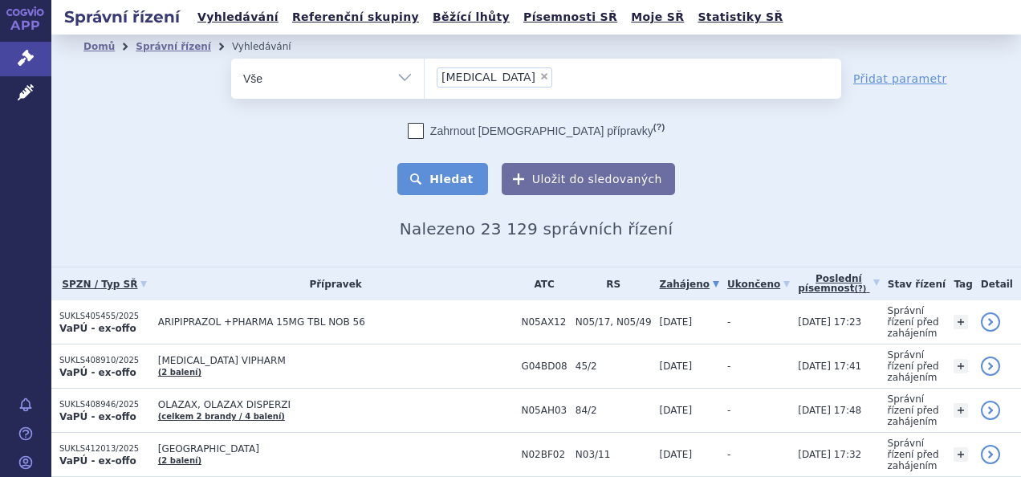
click at [451, 175] on button "Hledat" at bounding box center [442, 179] width 91 height 32
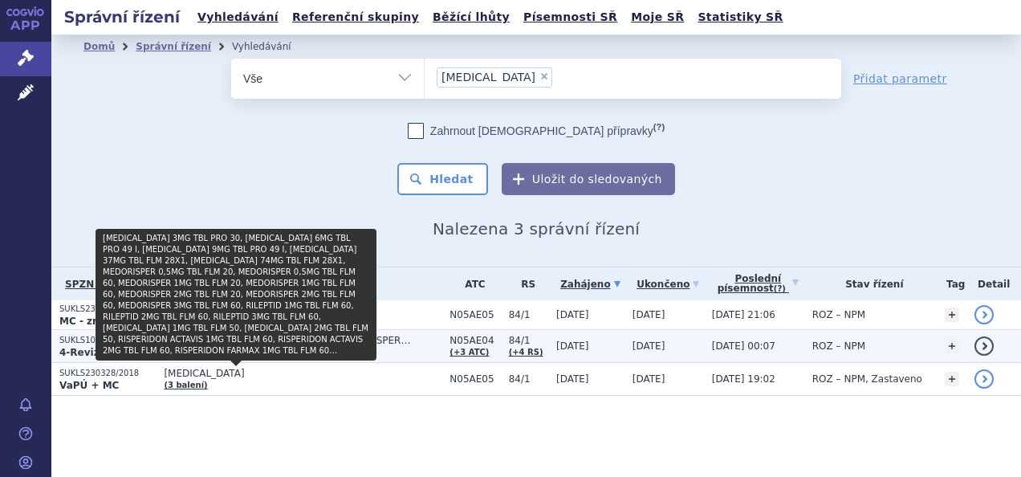
click at [255, 352] on link "(celkem 14 brandů / 43 balení)" at bounding box center [233, 352] width 139 height 9
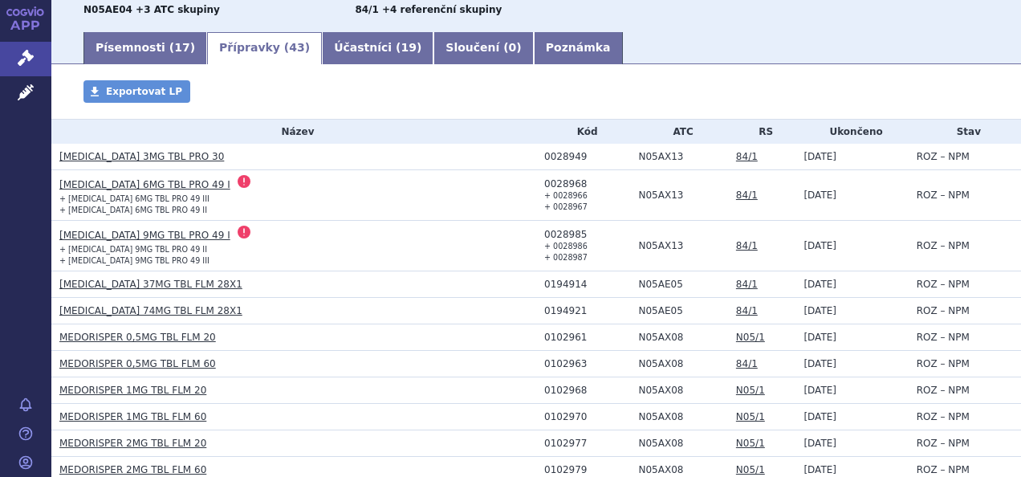
scroll to position [401, 0]
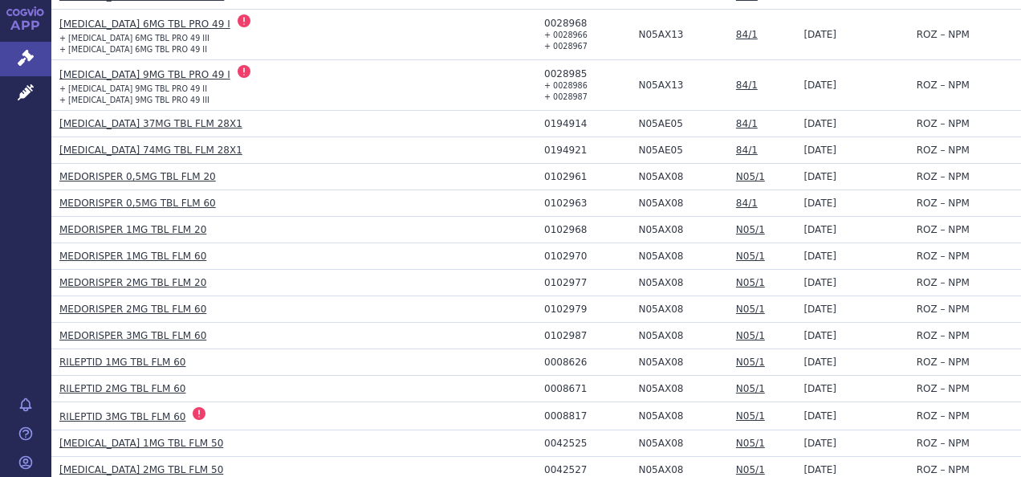
click at [141, 175] on link "MEDORISPER 0,5MG TBL FLM 20" at bounding box center [137, 176] width 157 height 11
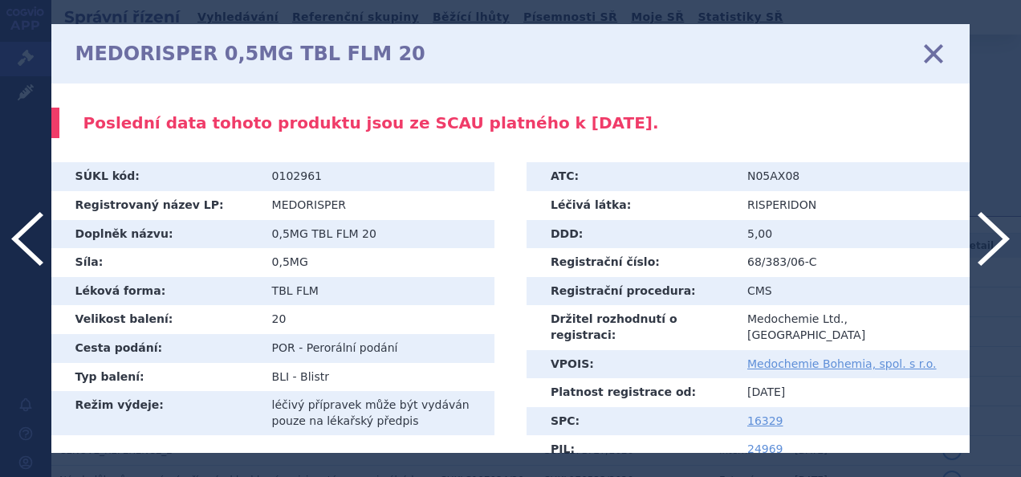
click at [935, 51] on icon at bounding box center [934, 53] width 34 height 34
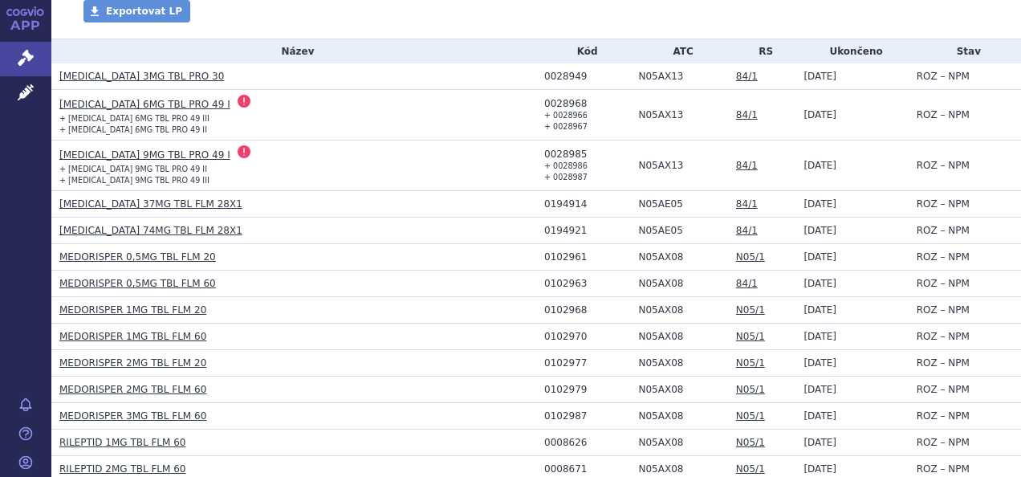
scroll to position [161, 0]
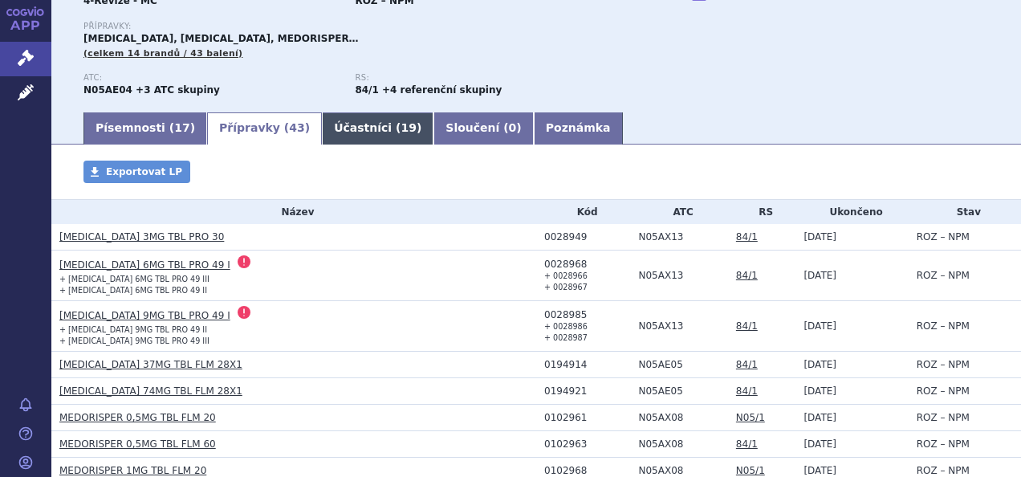
click at [340, 130] on link "Účastníci ( 19 )" at bounding box center [378, 128] width 112 height 32
